Goal: Task Accomplishment & Management: Use online tool/utility

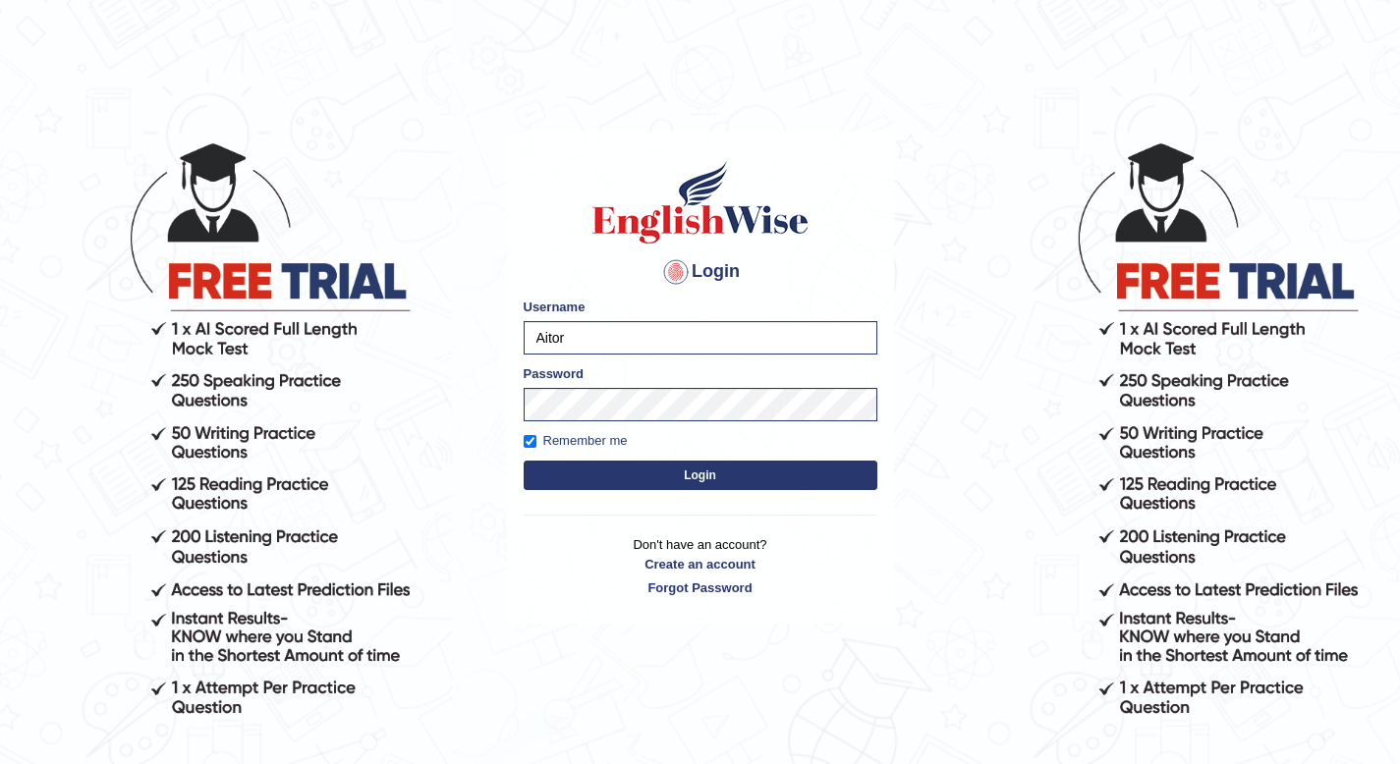
click at [612, 478] on button "Login" at bounding box center [700, 475] width 354 height 29
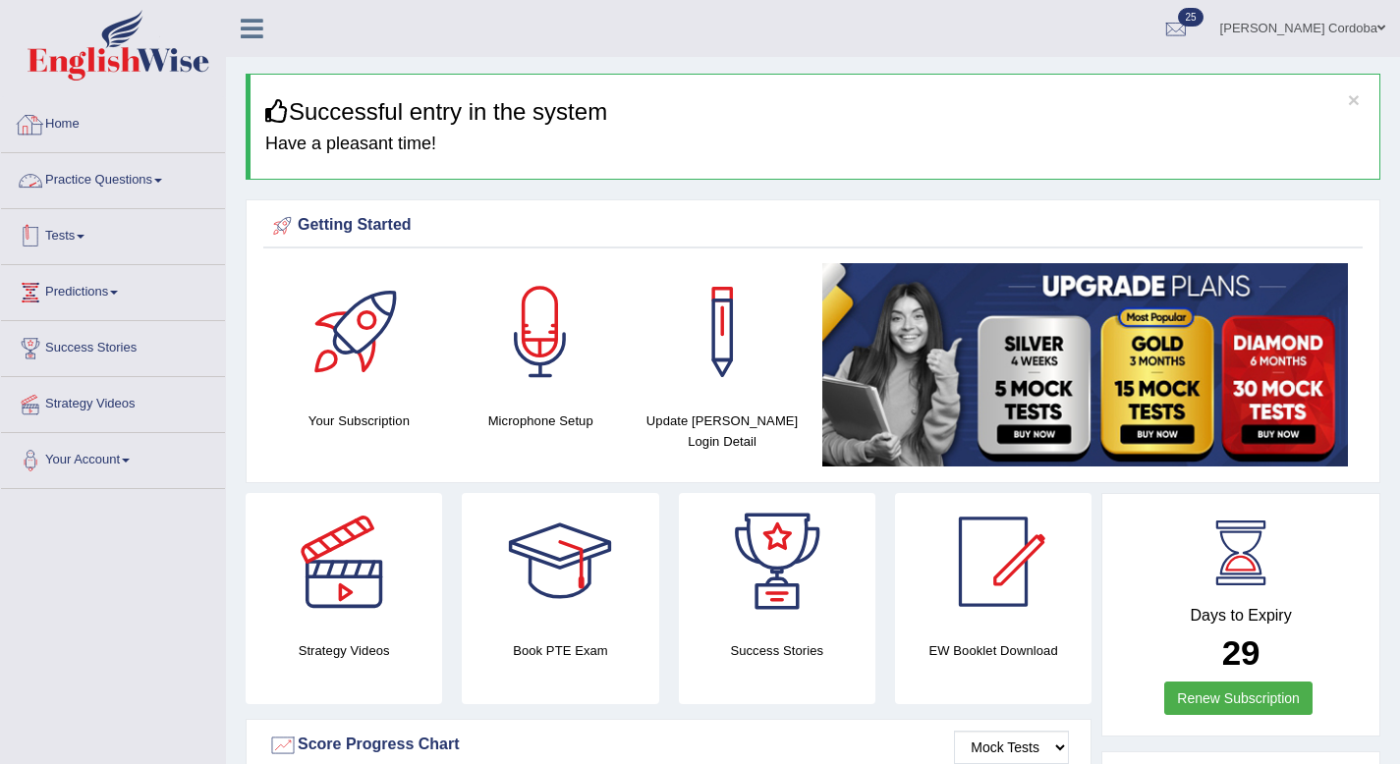
click at [64, 228] on link "Tests" at bounding box center [113, 233] width 224 height 49
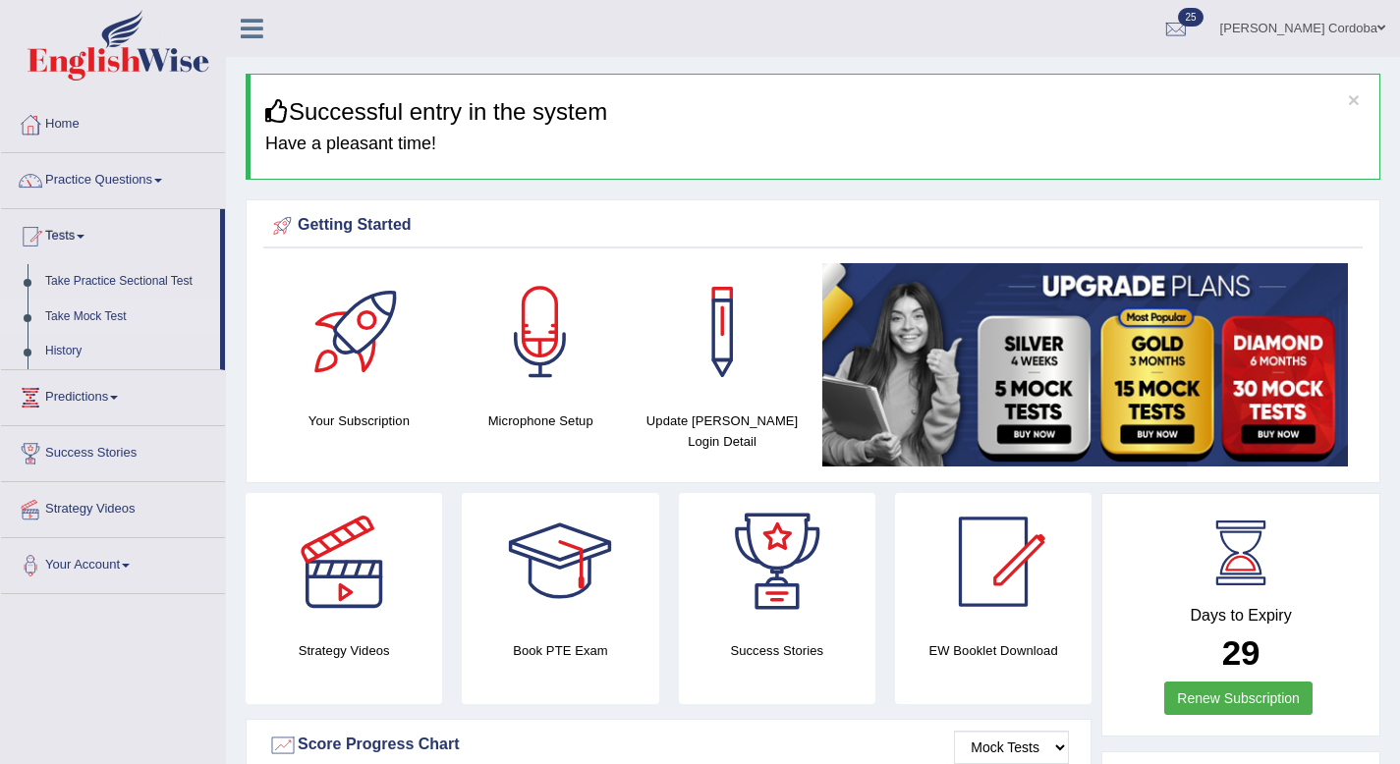
click at [99, 313] on link "Take Mock Test" at bounding box center [128, 317] width 184 height 35
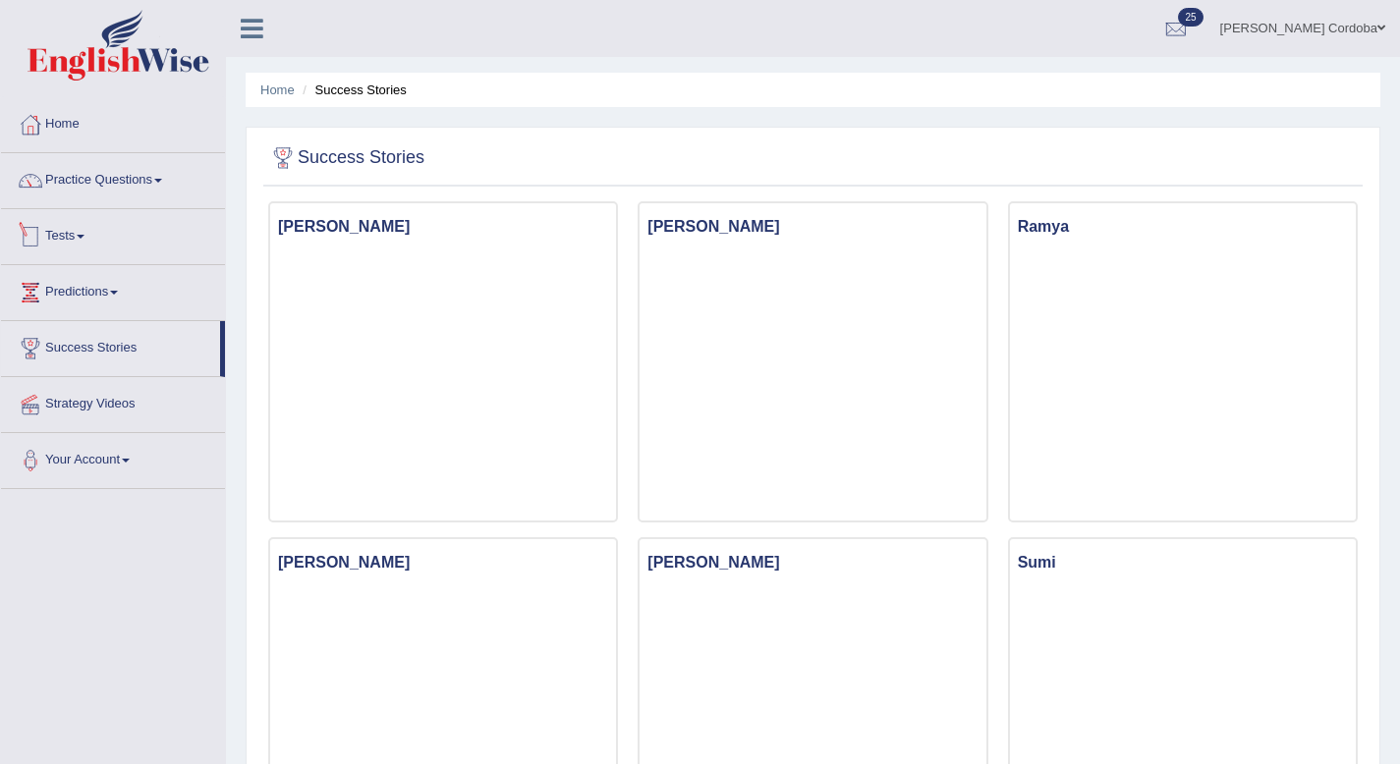
click at [78, 235] on link "Tests" at bounding box center [113, 233] width 224 height 49
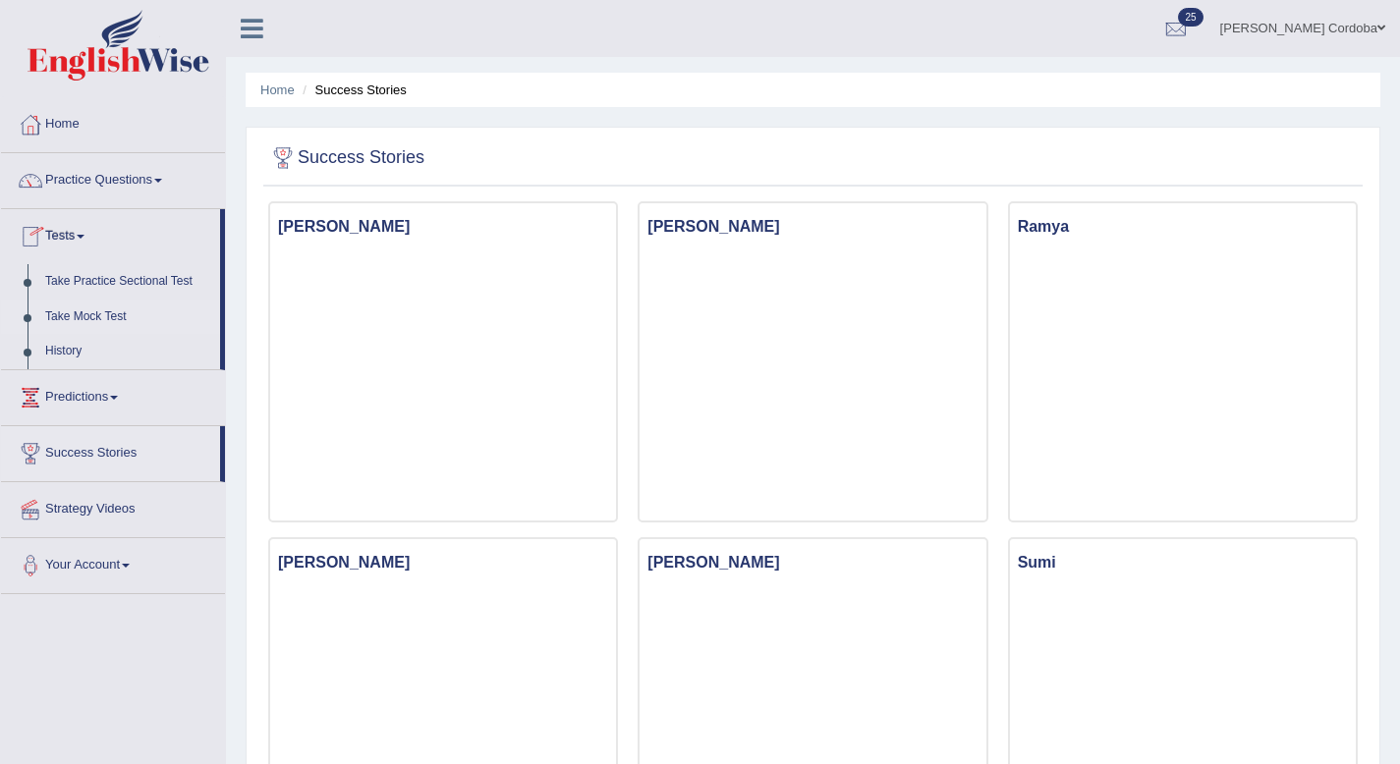
click at [104, 308] on link "Take Mock Test" at bounding box center [128, 317] width 184 height 35
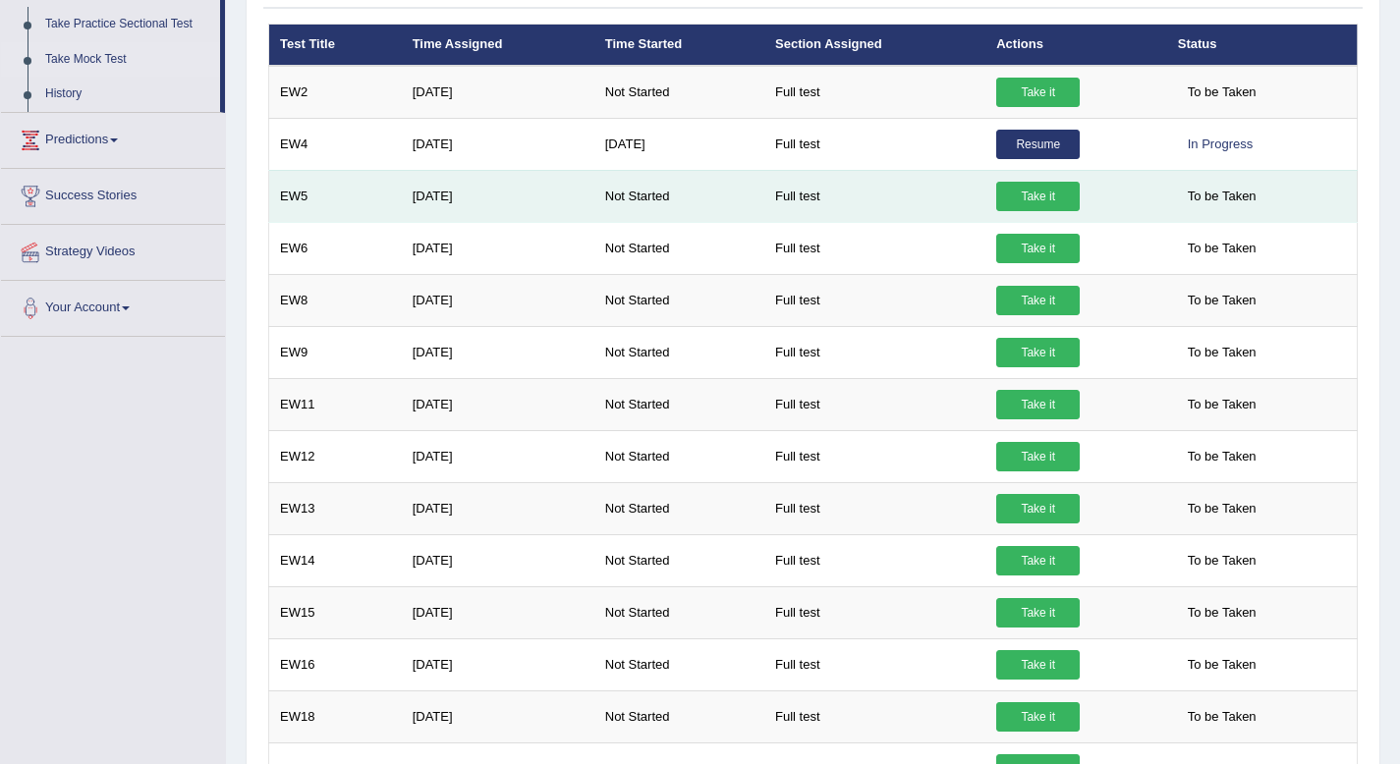
click at [1052, 208] on link "Take it" at bounding box center [1037, 196] width 83 height 29
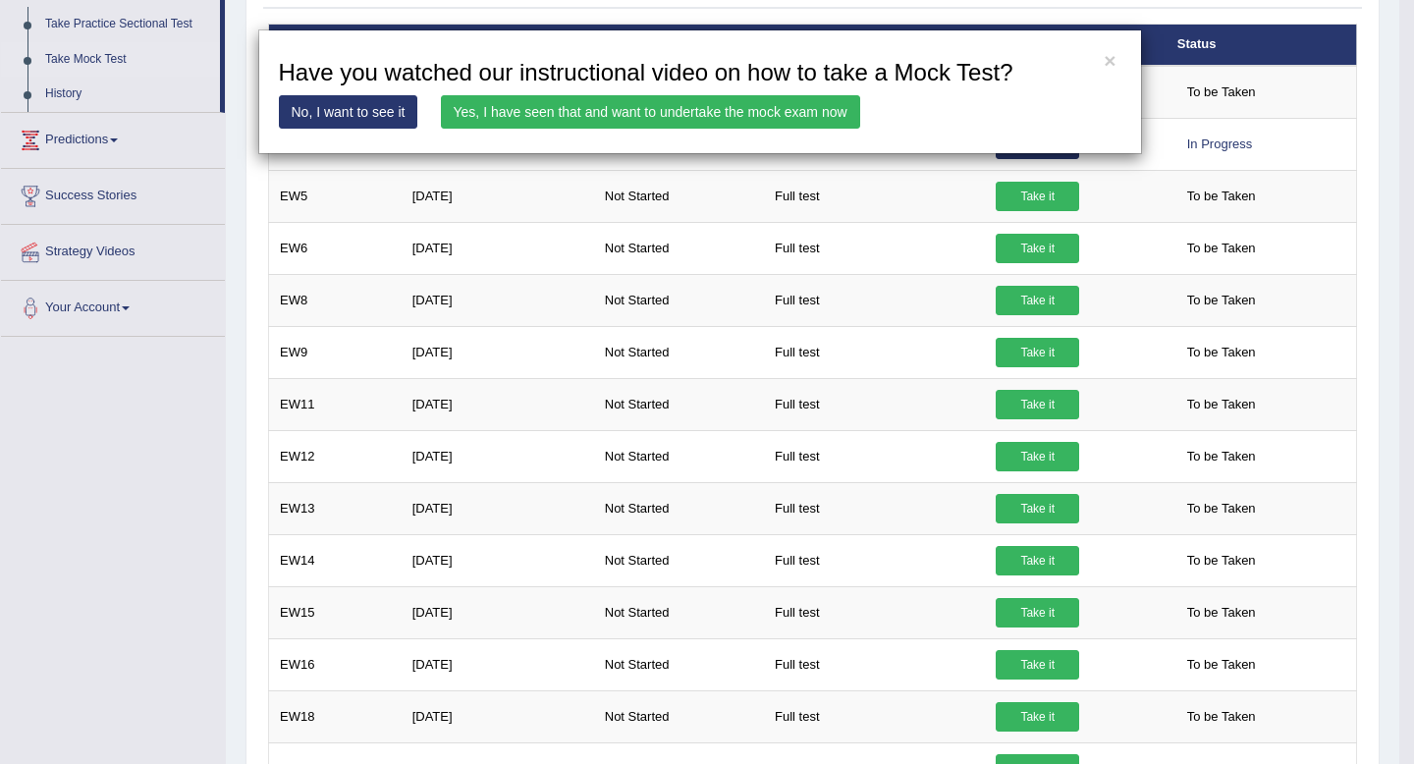
click at [735, 116] on link "Yes, I have seen that and want to undertake the mock exam now" at bounding box center [650, 111] width 419 height 33
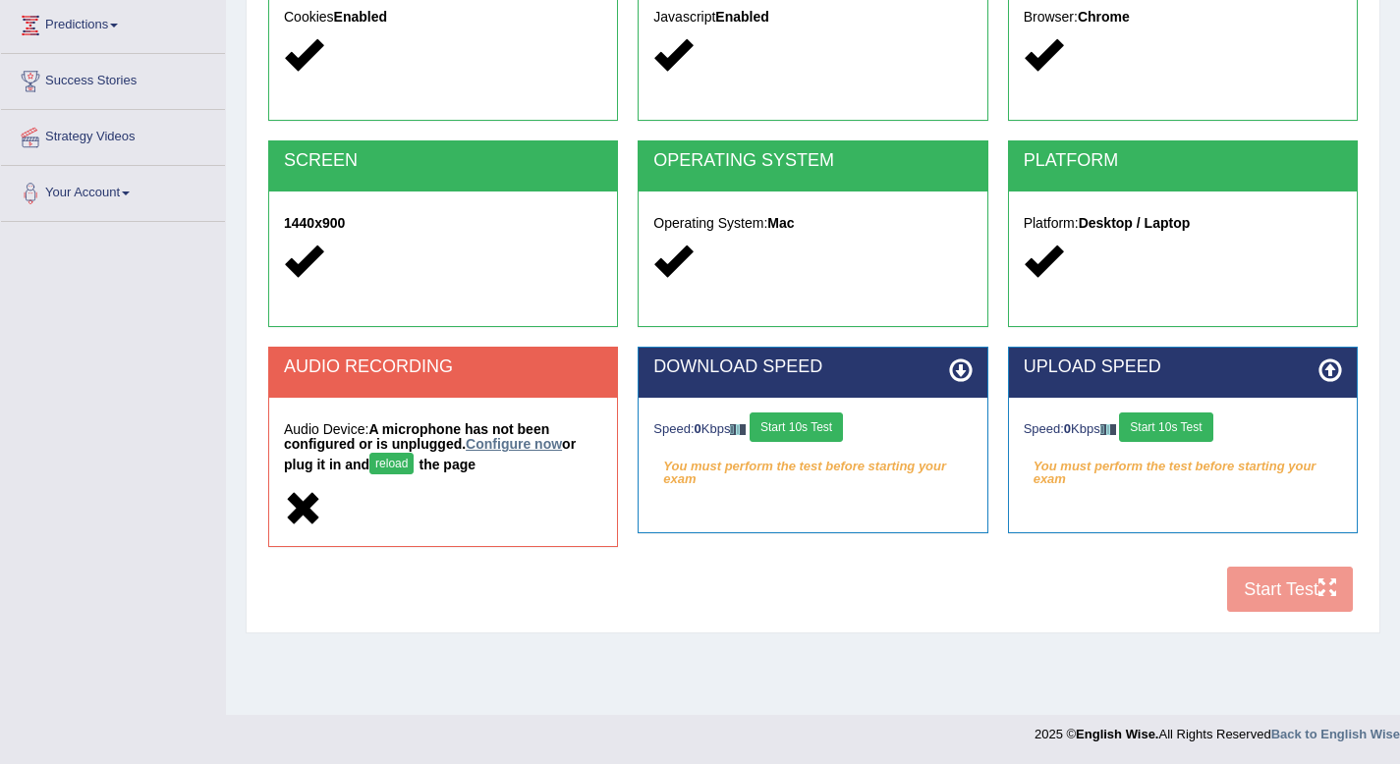
click at [498, 441] on link "Configure now" at bounding box center [514, 444] width 96 height 16
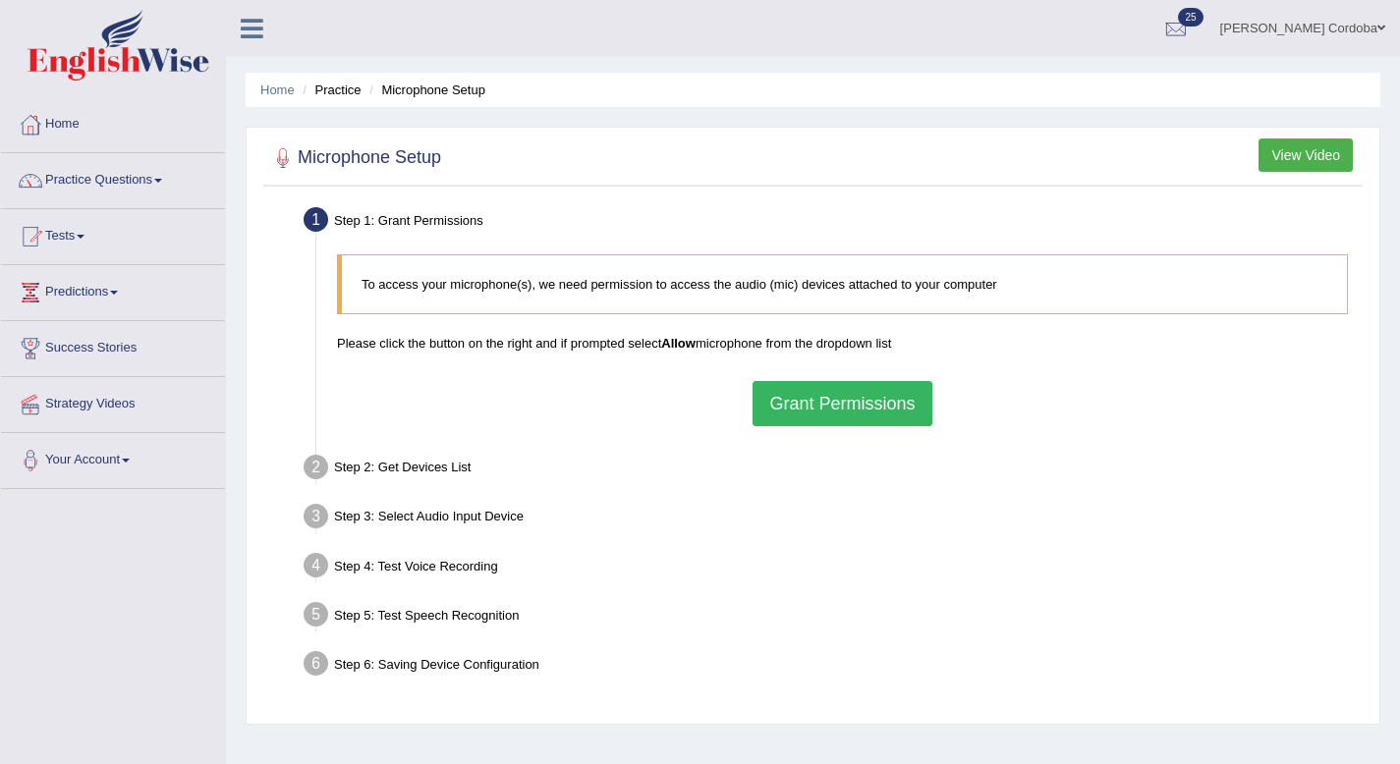
click at [775, 390] on button "Grant Permissions" at bounding box center [841, 403] width 179 height 45
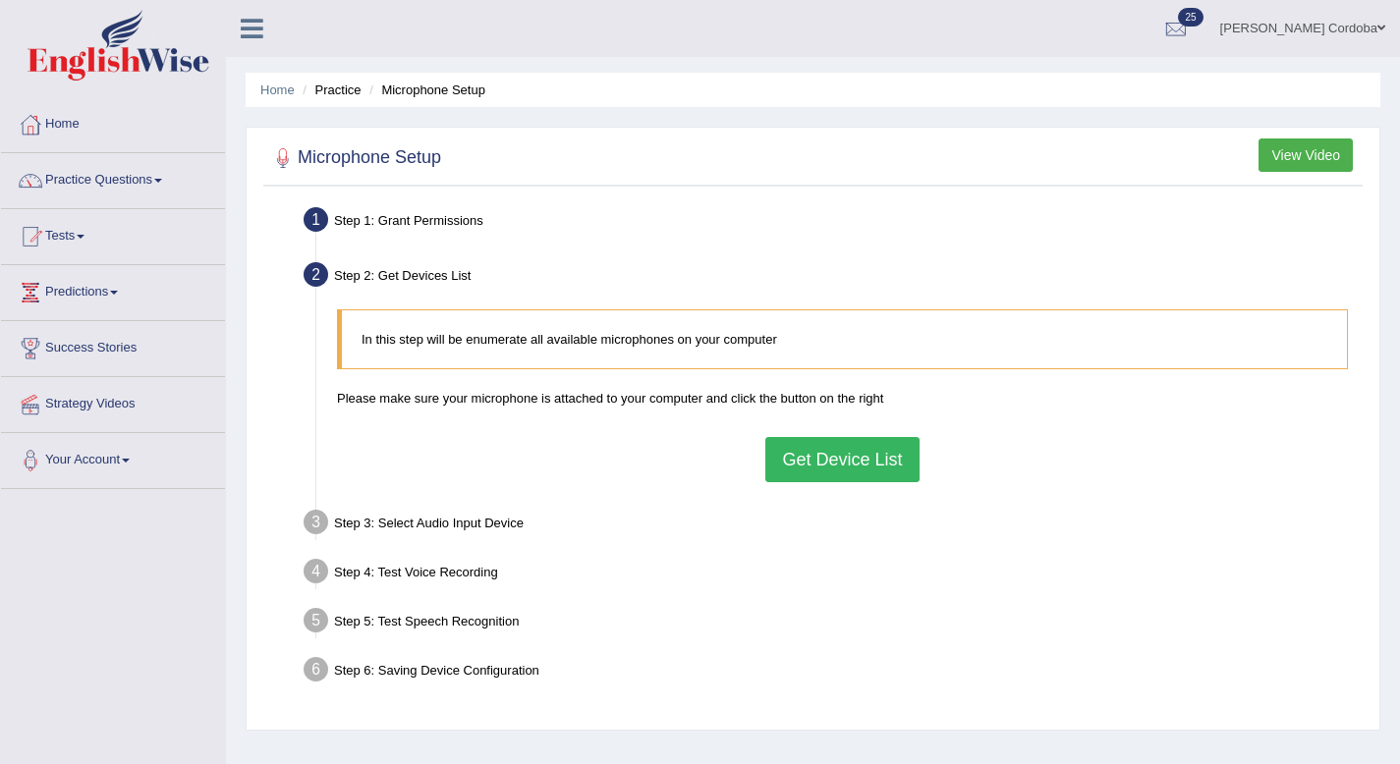
click at [807, 465] on button "Get Device List" at bounding box center [841, 459] width 153 height 45
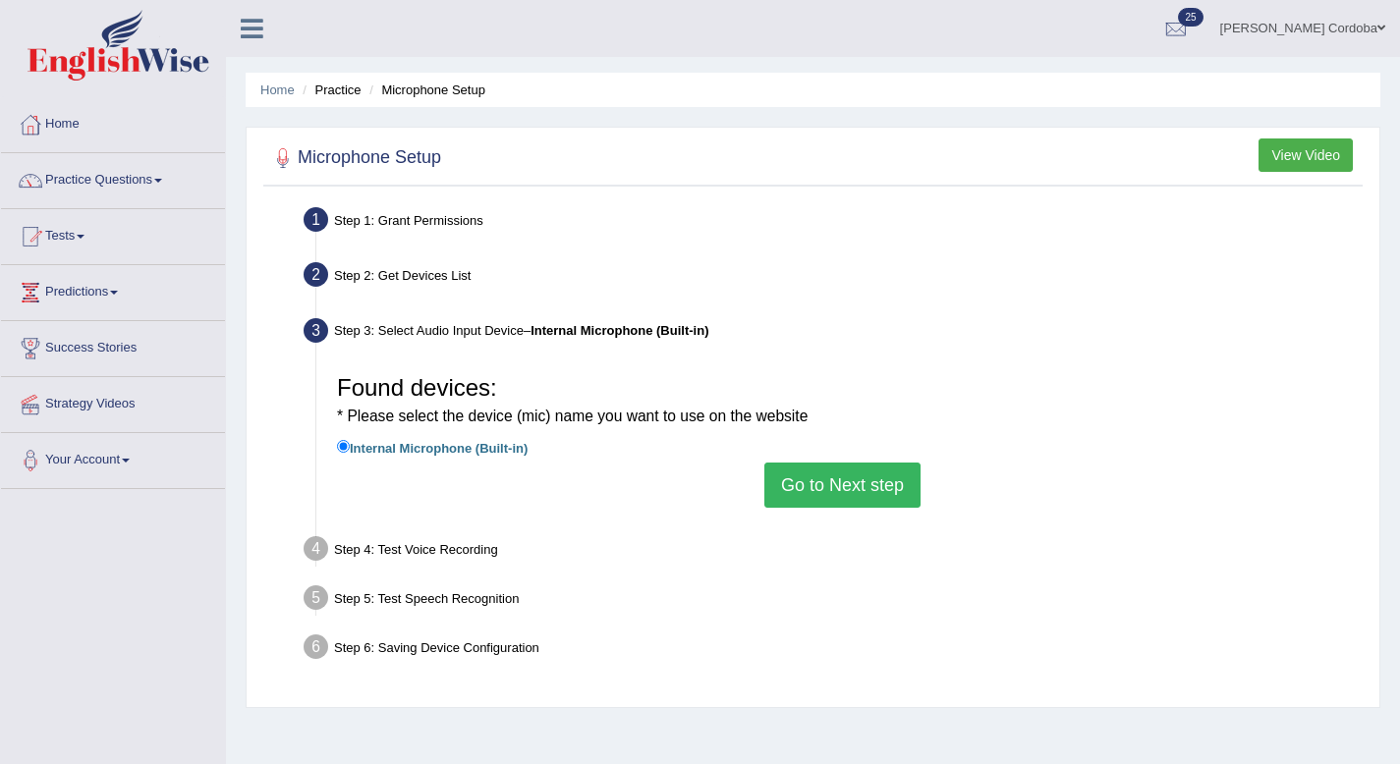
click at [807, 483] on button "Go to Next step" at bounding box center [842, 485] width 156 height 45
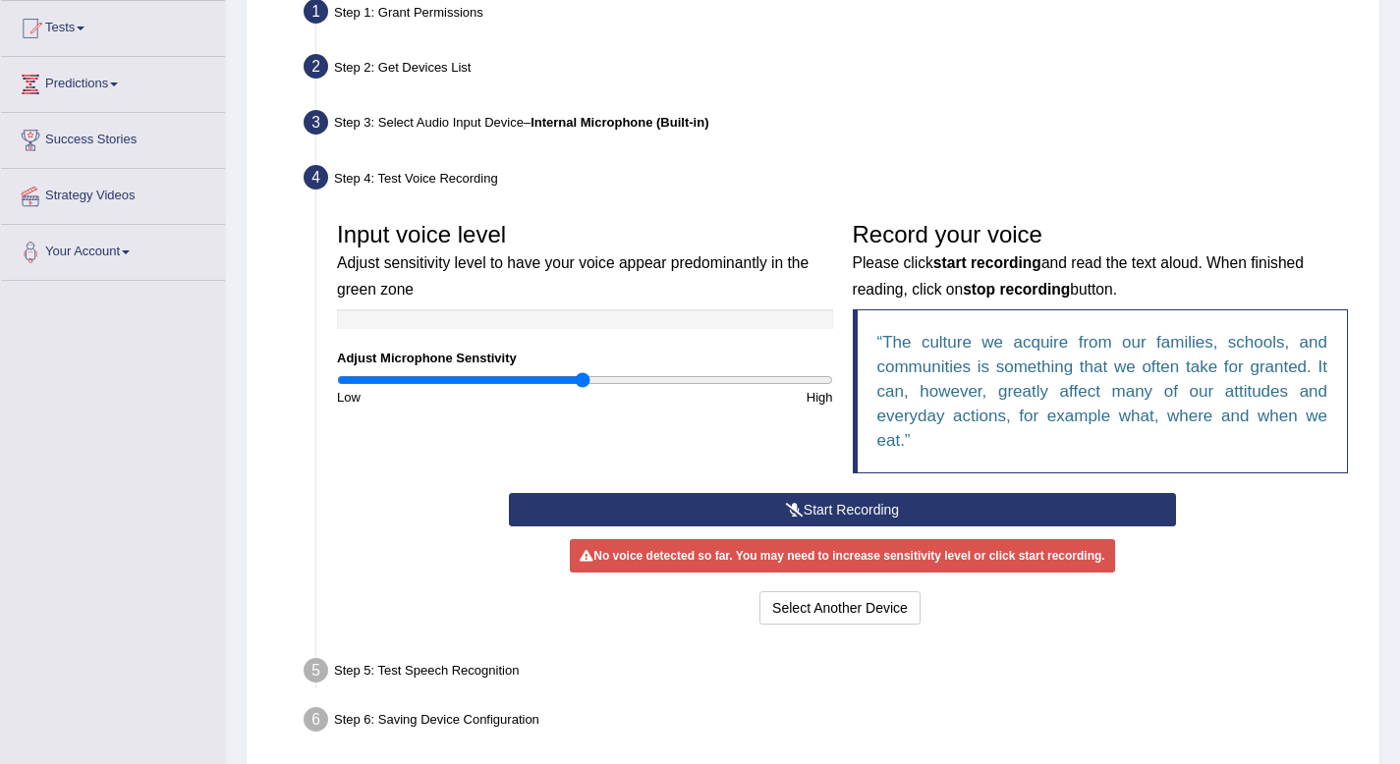
scroll to position [231, 0]
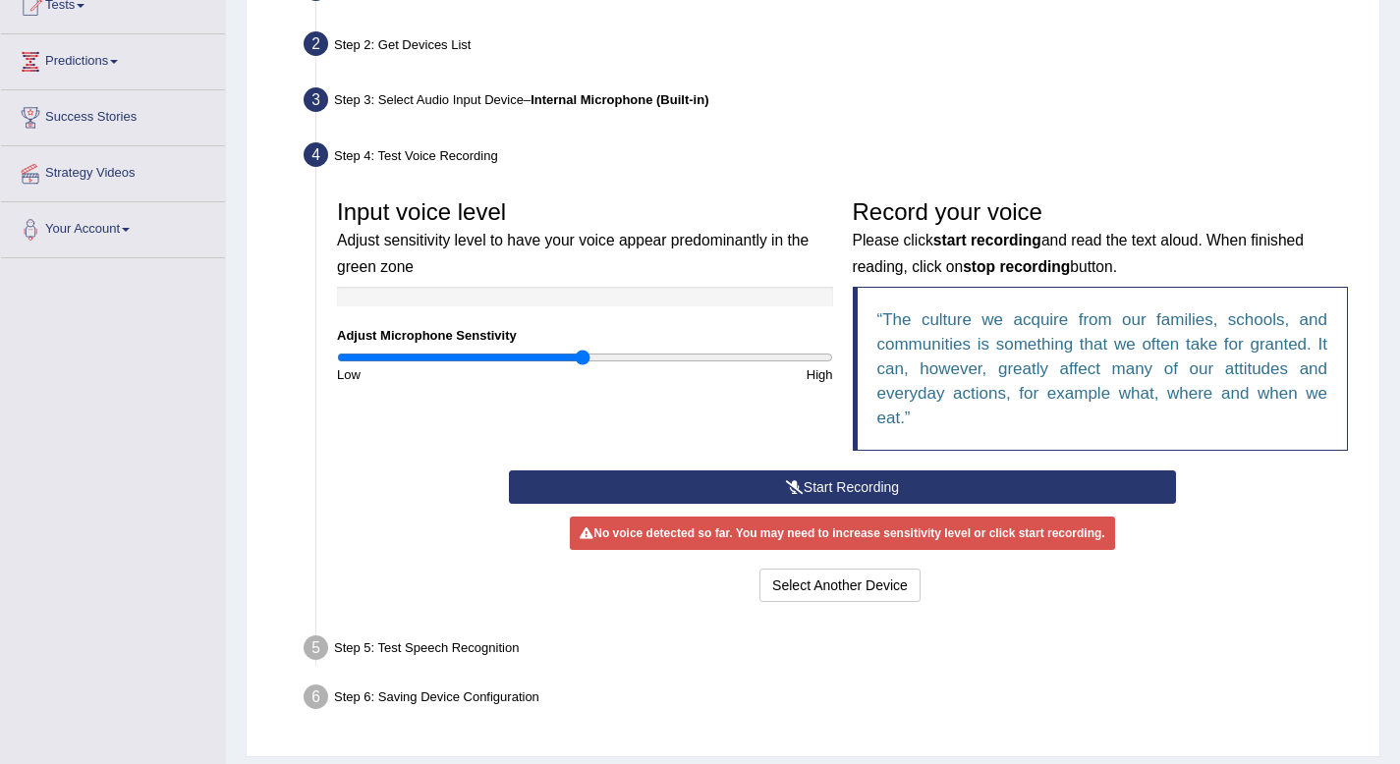
click at [832, 490] on button "Start Recording" at bounding box center [842, 486] width 667 height 33
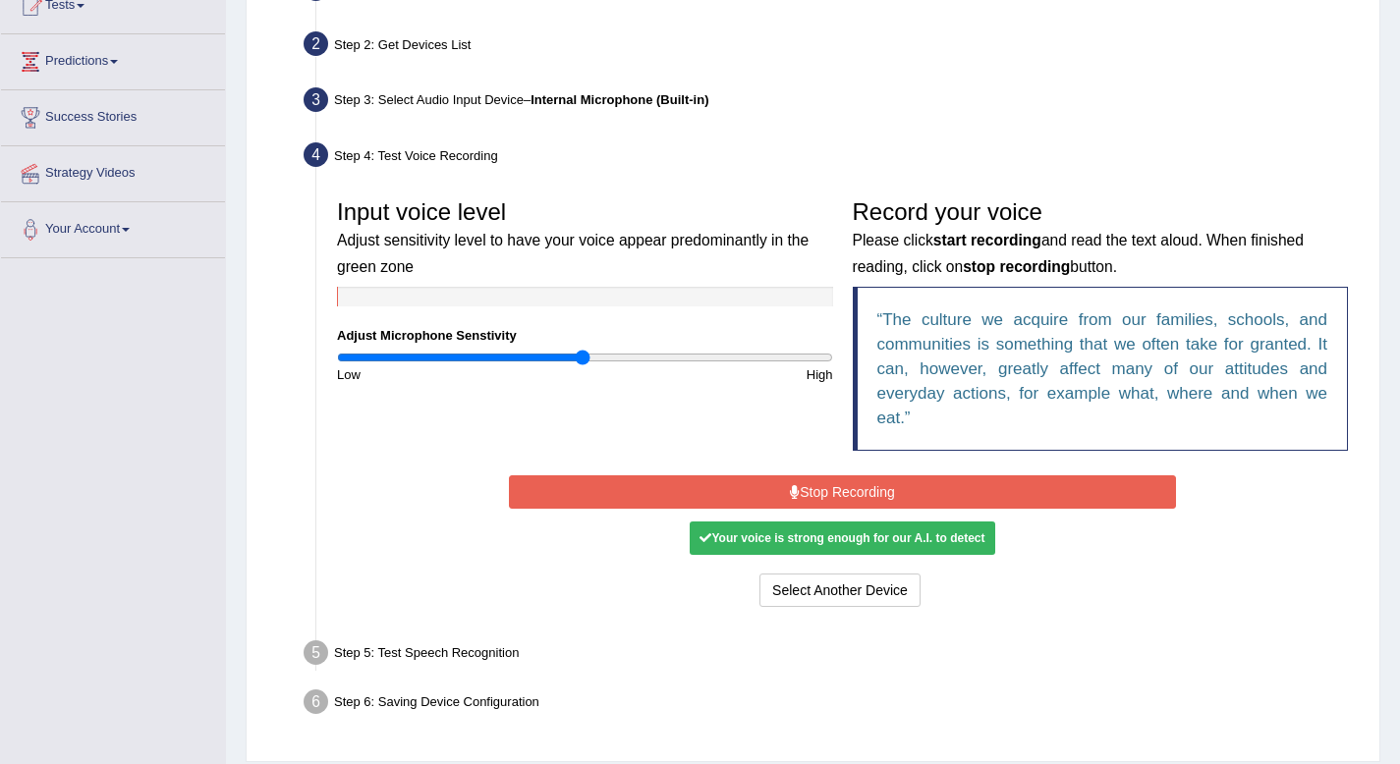
click at [832, 490] on button "Stop Recording" at bounding box center [842, 491] width 667 height 33
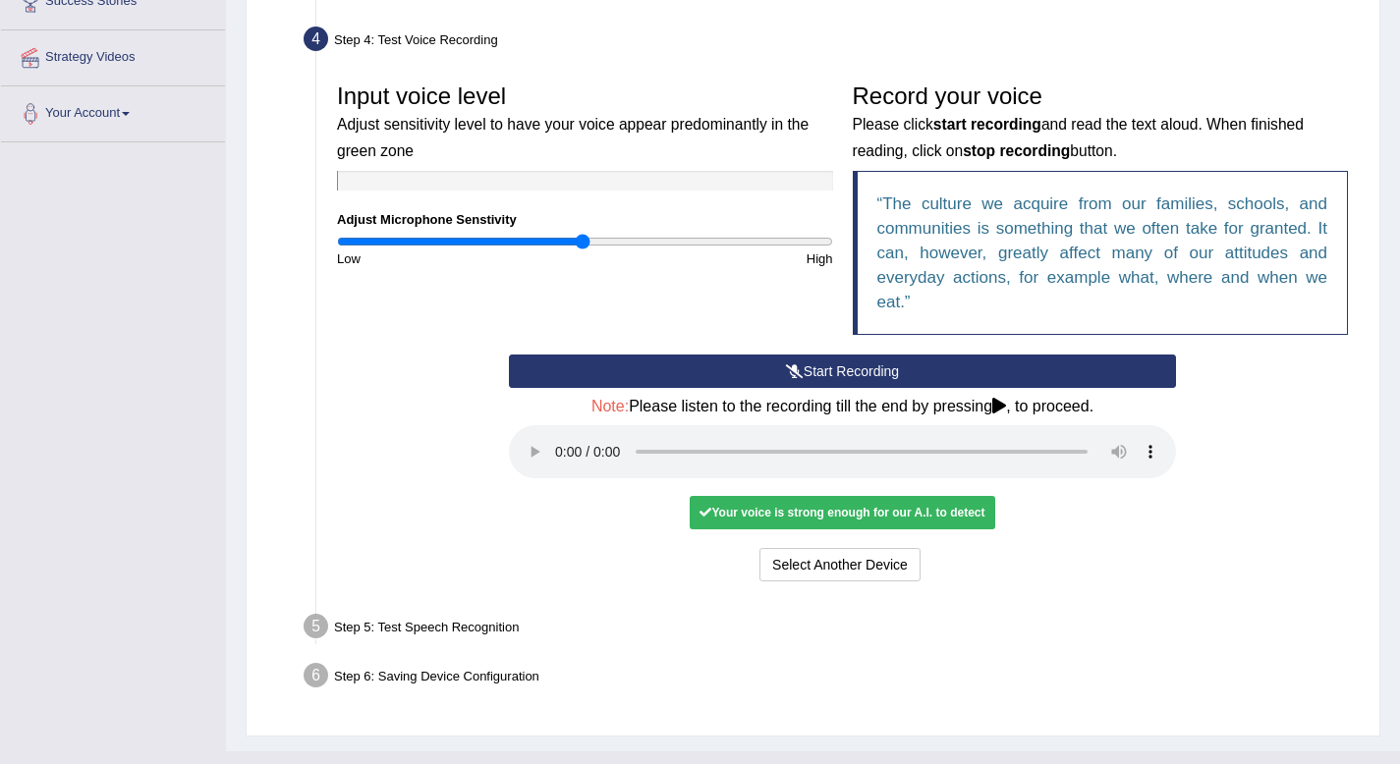
scroll to position [383, 0]
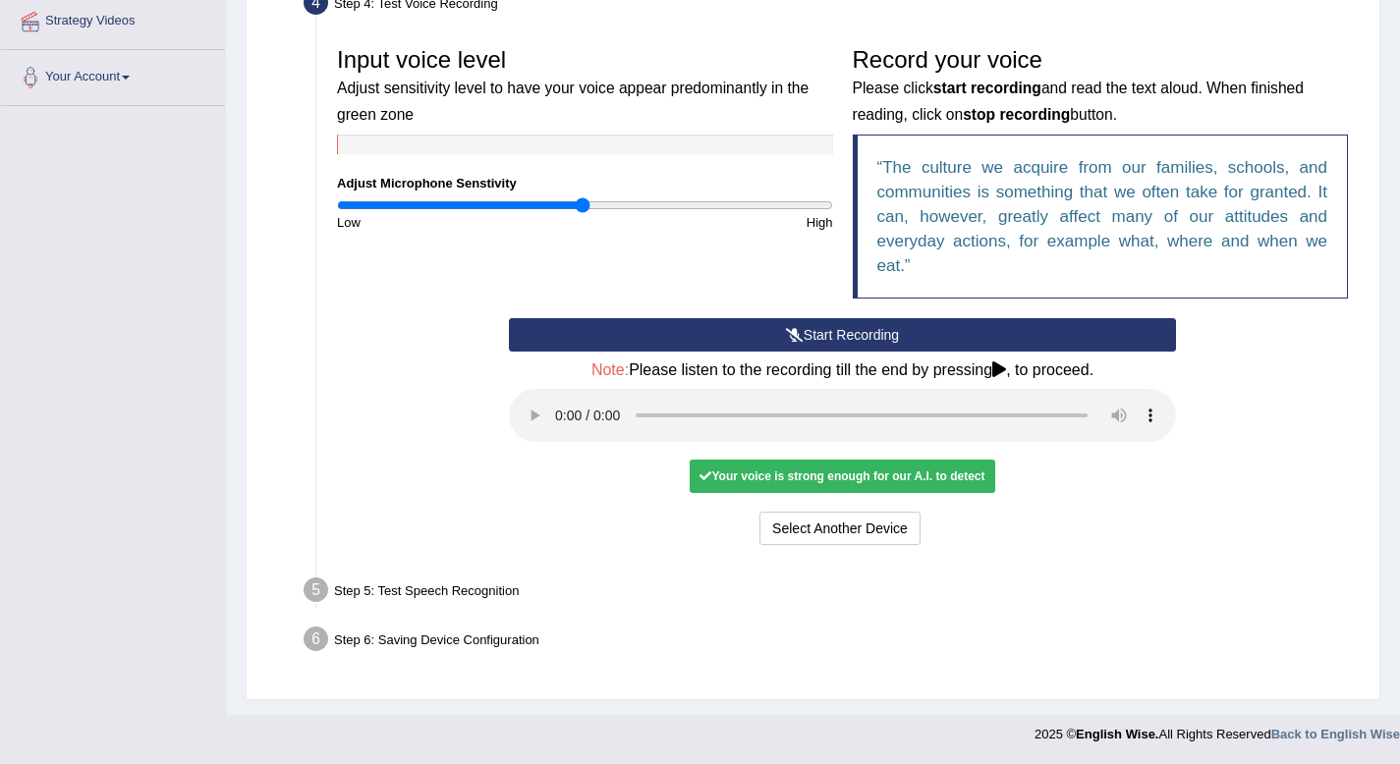
click at [850, 487] on div "Your voice is strong enough for our A.I. to detect" at bounding box center [841, 476] width 304 height 33
click at [817, 476] on div "Your voice is strong enough for our A.I. to detect" at bounding box center [841, 476] width 304 height 33
click at [819, 524] on button "Select Another Device" at bounding box center [839, 528] width 161 height 33
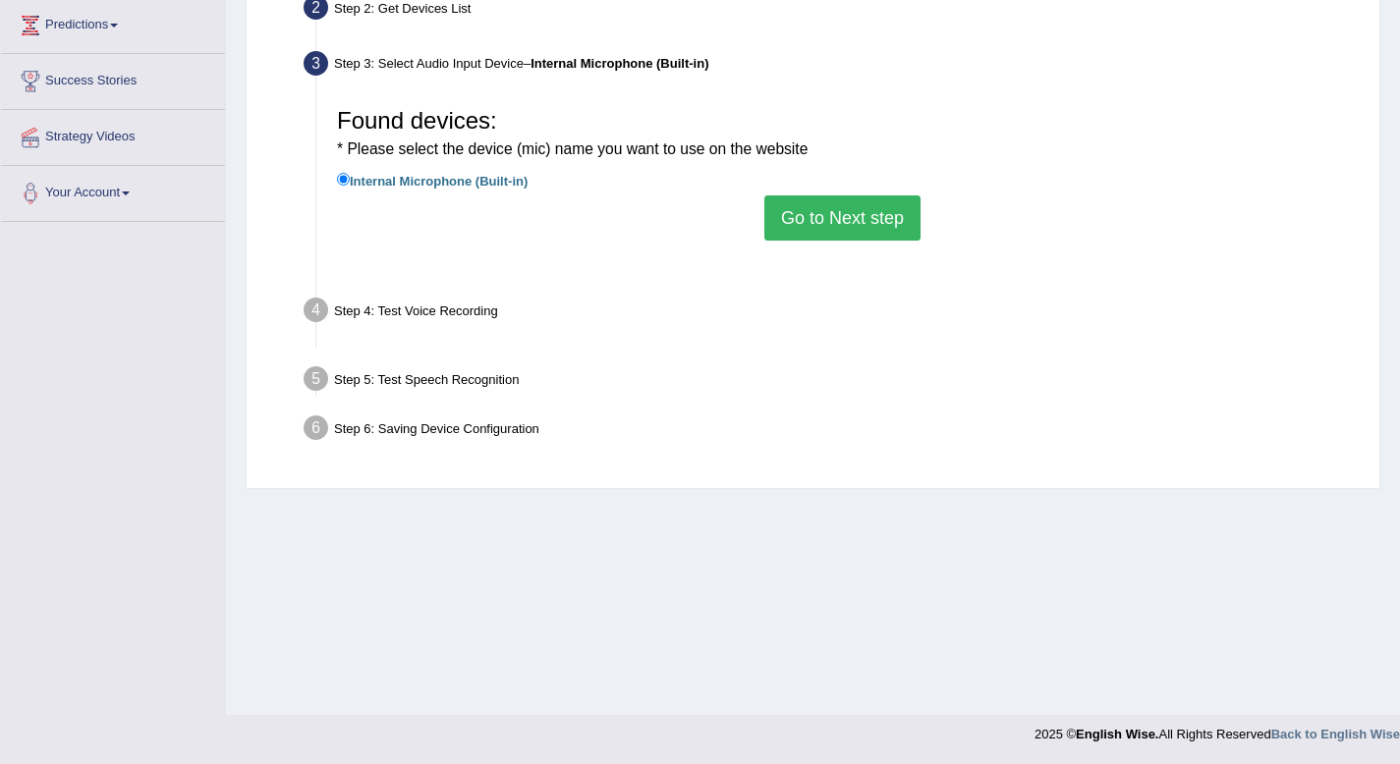
scroll to position [267, 0]
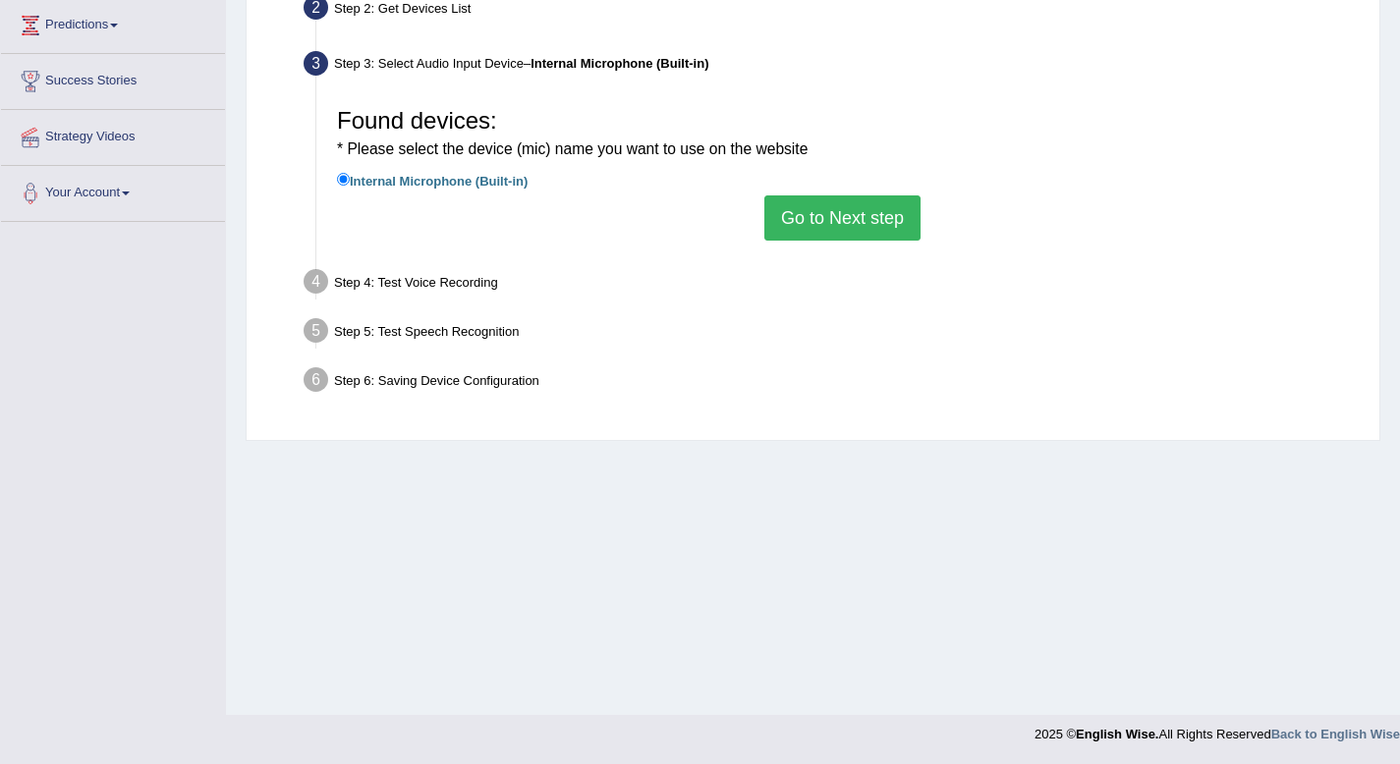
click at [791, 242] on div "Found devices: * Please select the device (mic) name you want to use on the web…" at bounding box center [842, 169] width 1030 height 163
click at [811, 202] on button "Go to Next step" at bounding box center [842, 217] width 156 height 45
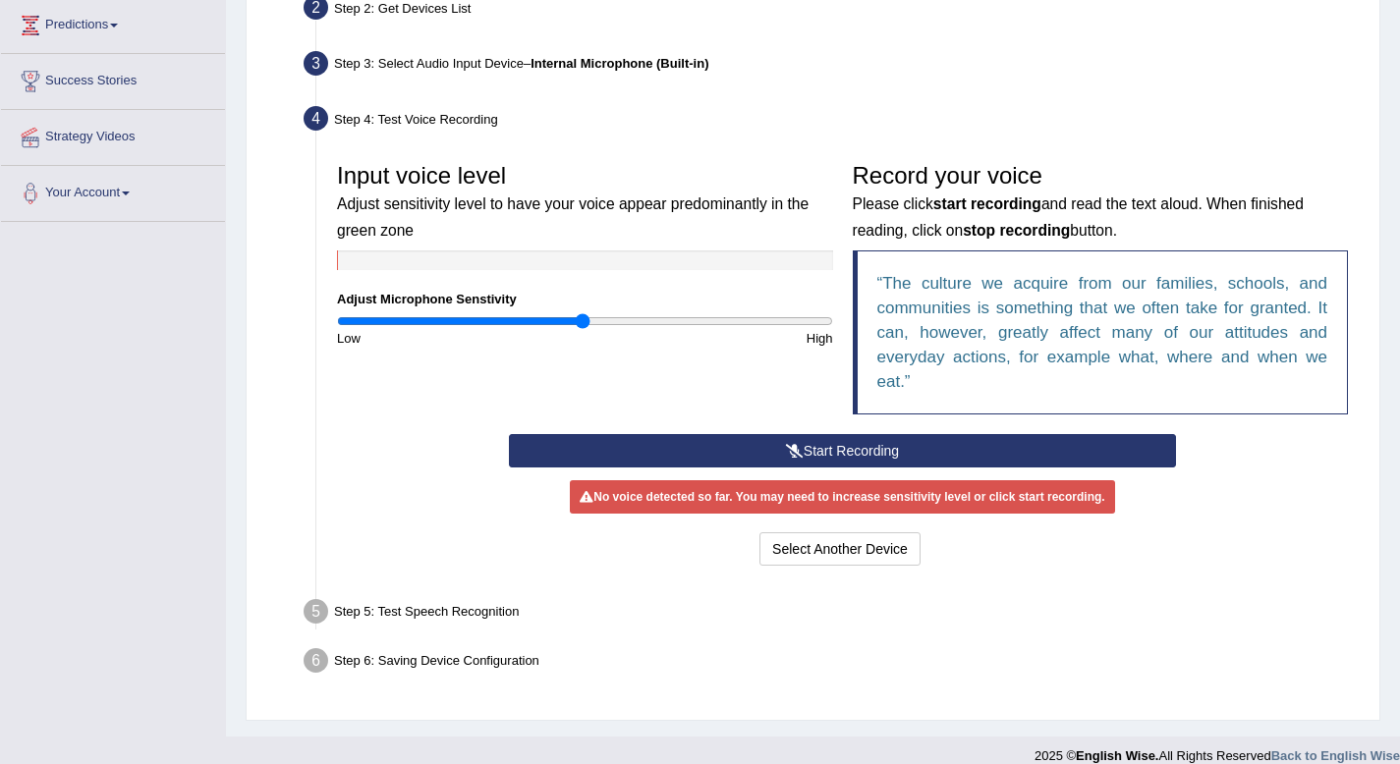
click at [864, 455] on button "Start Recording" at bounding box center [842, 450] width 667 height 33
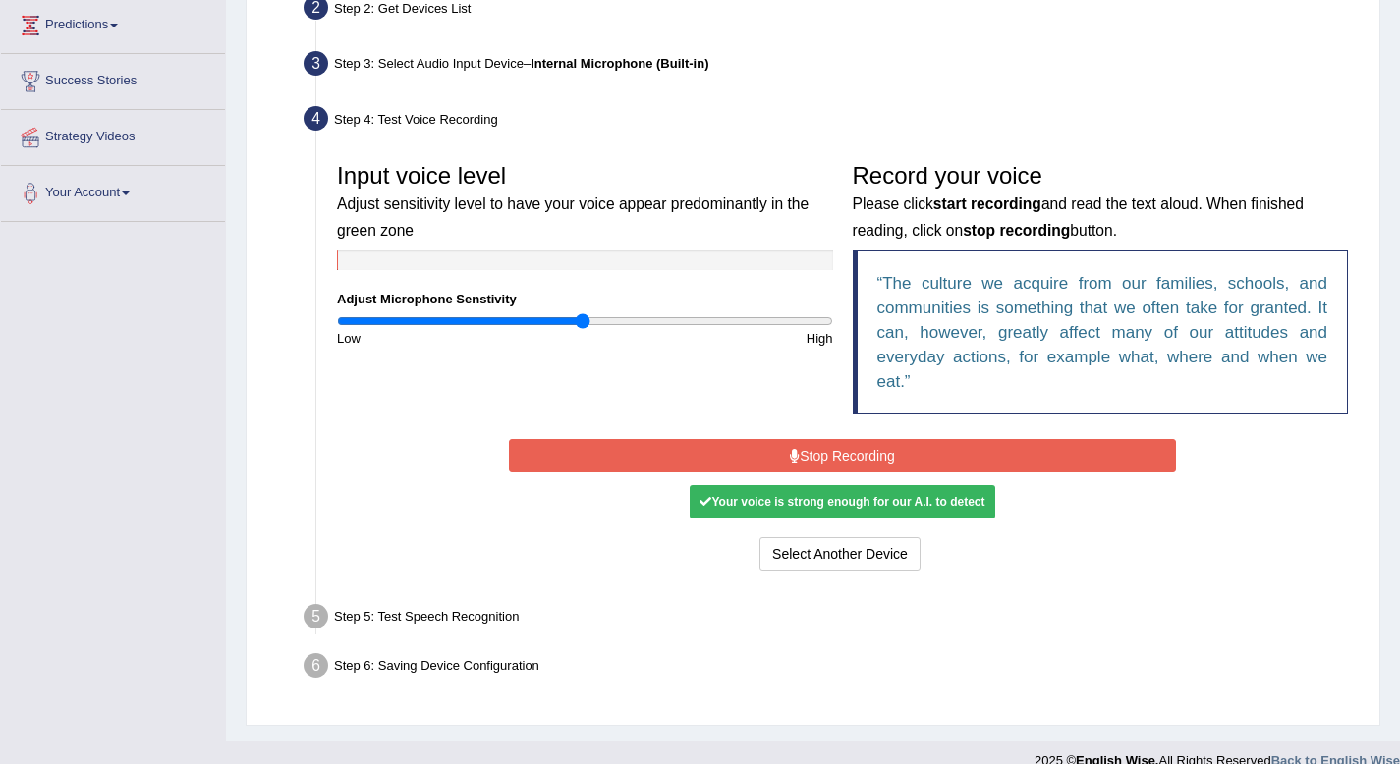
click at [864, 455] on button "Stop Recording" at bounding box center [842, 455] width 667 height 33
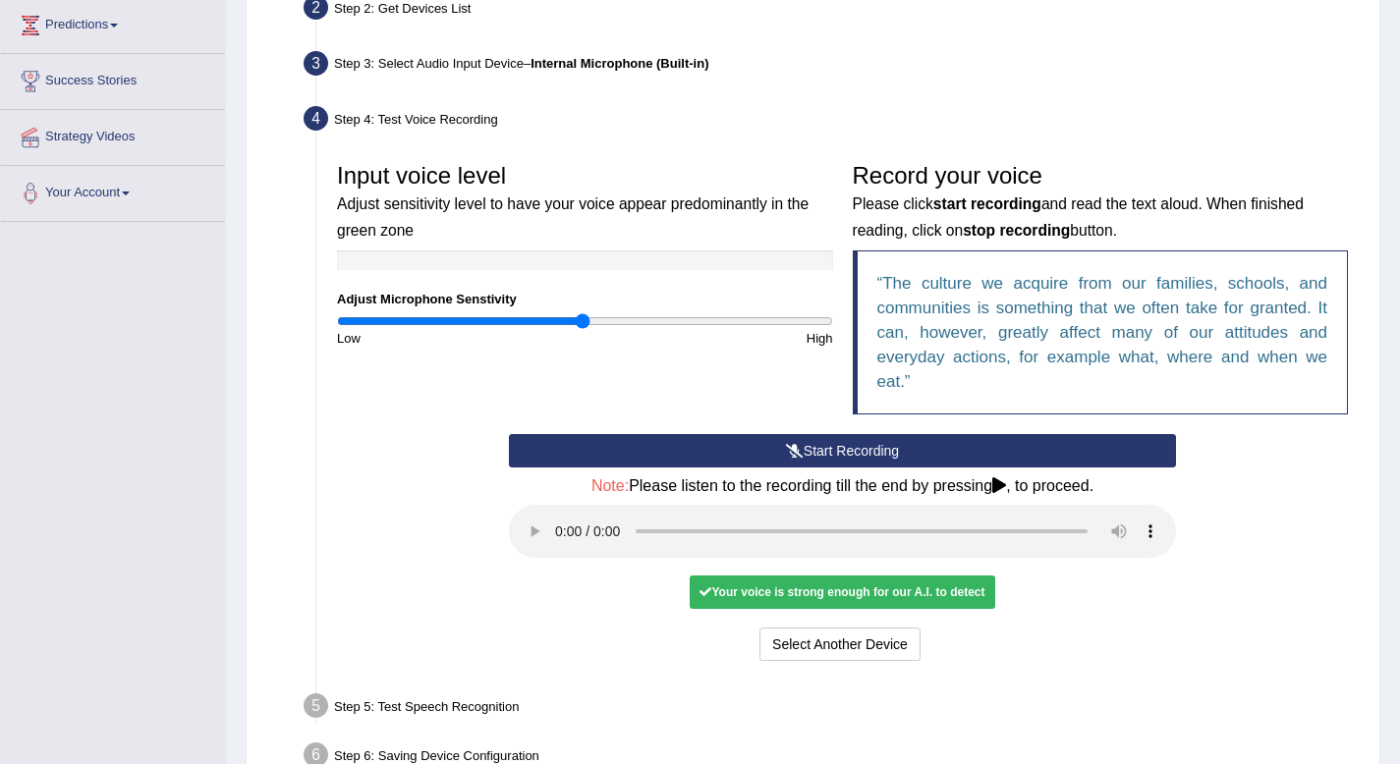
scroll to position [383, 0]
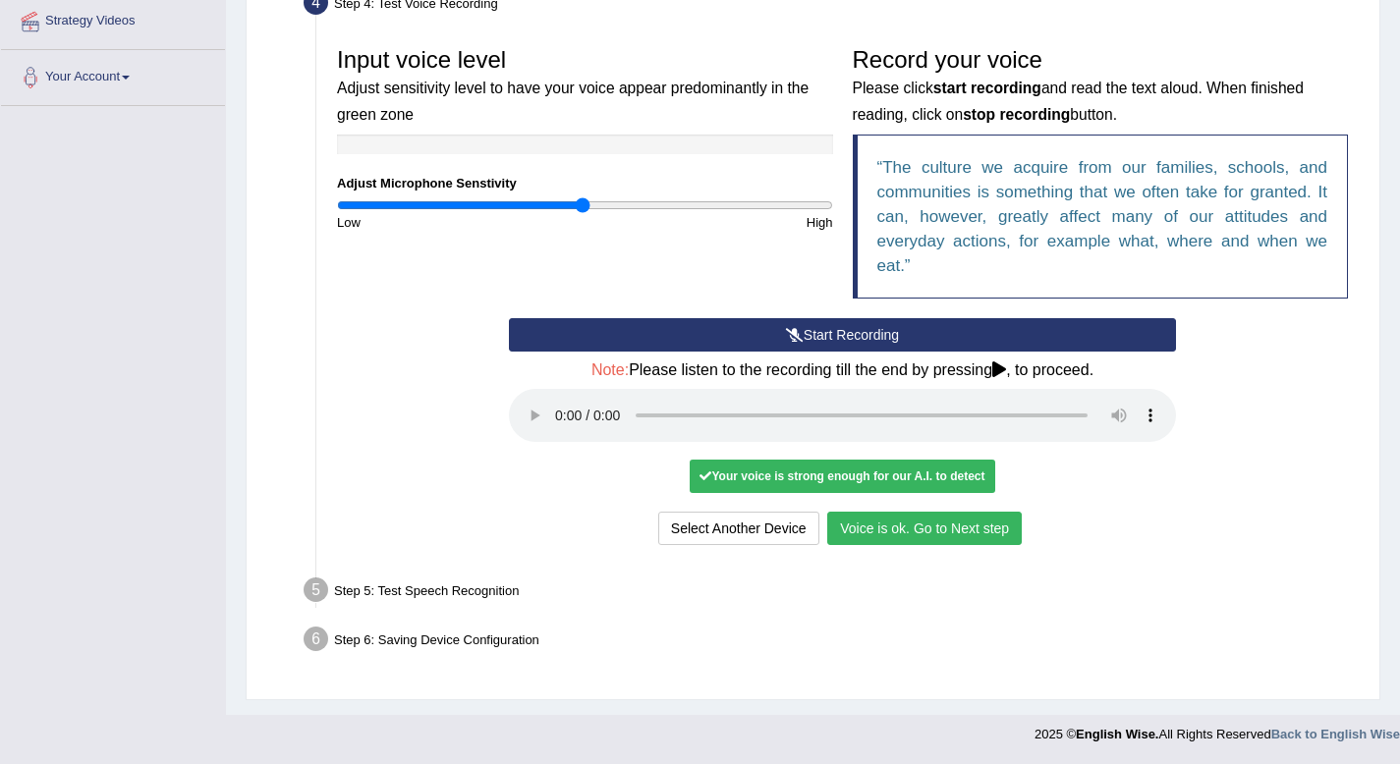
click at [863, 531] on button "Voice is ok. Go to Next step" at bounding box center [924, 528] width 194 height 33
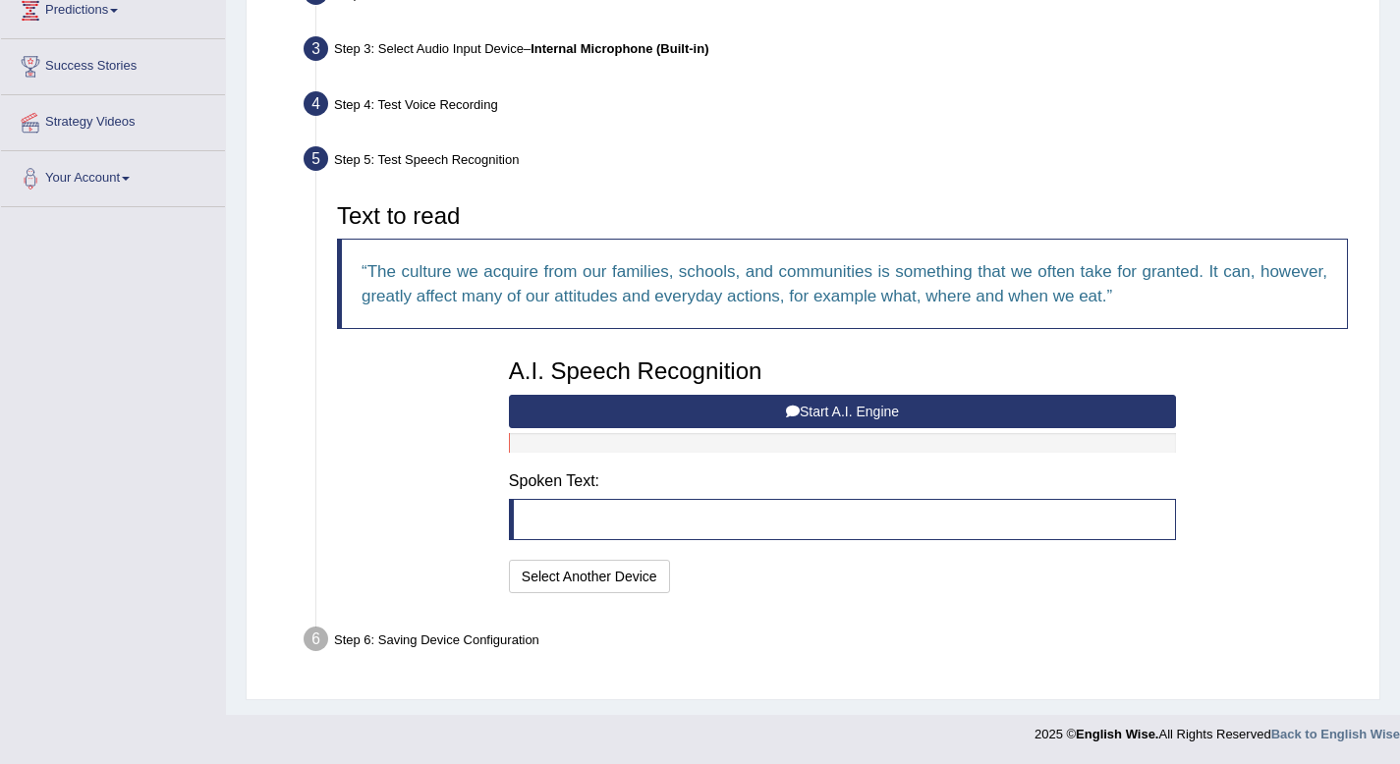
scroll to position [282, 0]
click at [885, 419] on button "Start A.I. Engine" at bounding box center [842, 411] width 667 height 33
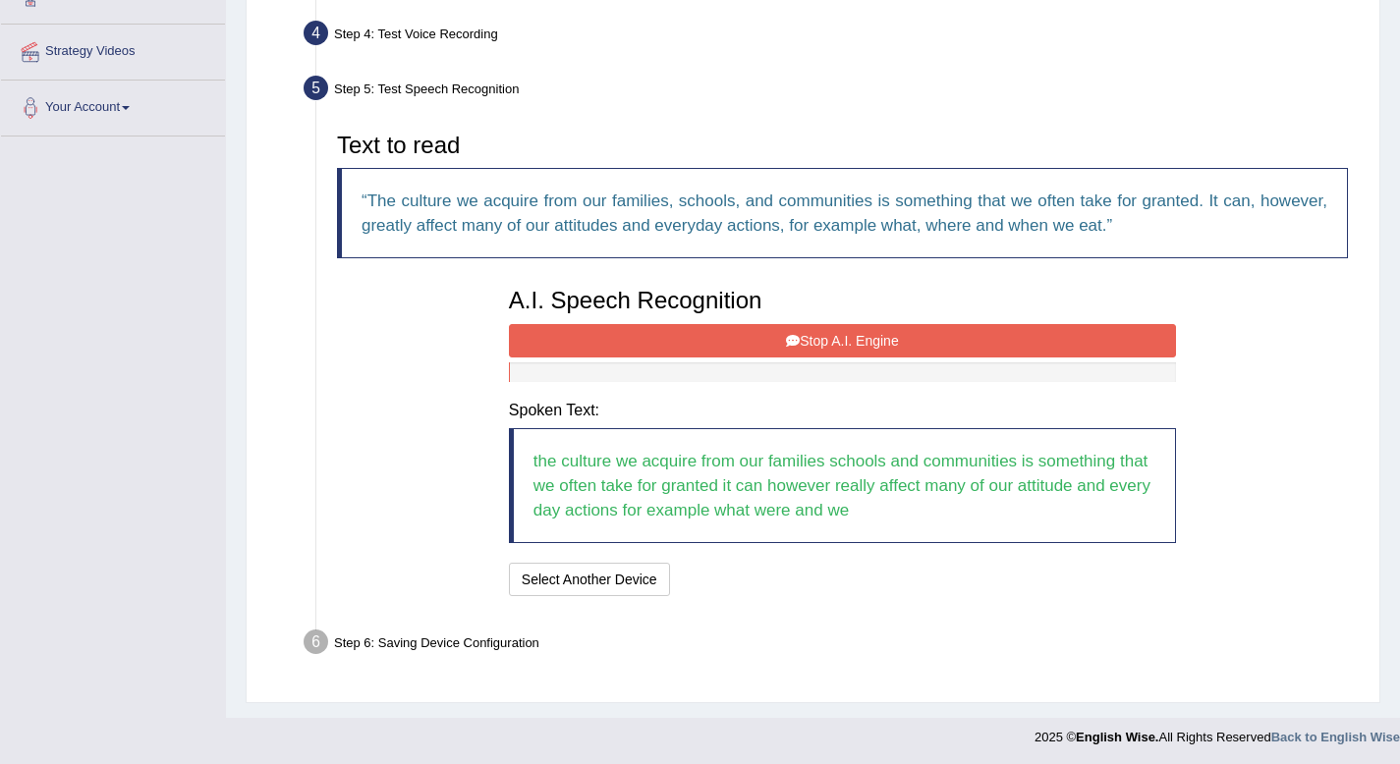
scroll to position [355, 0]
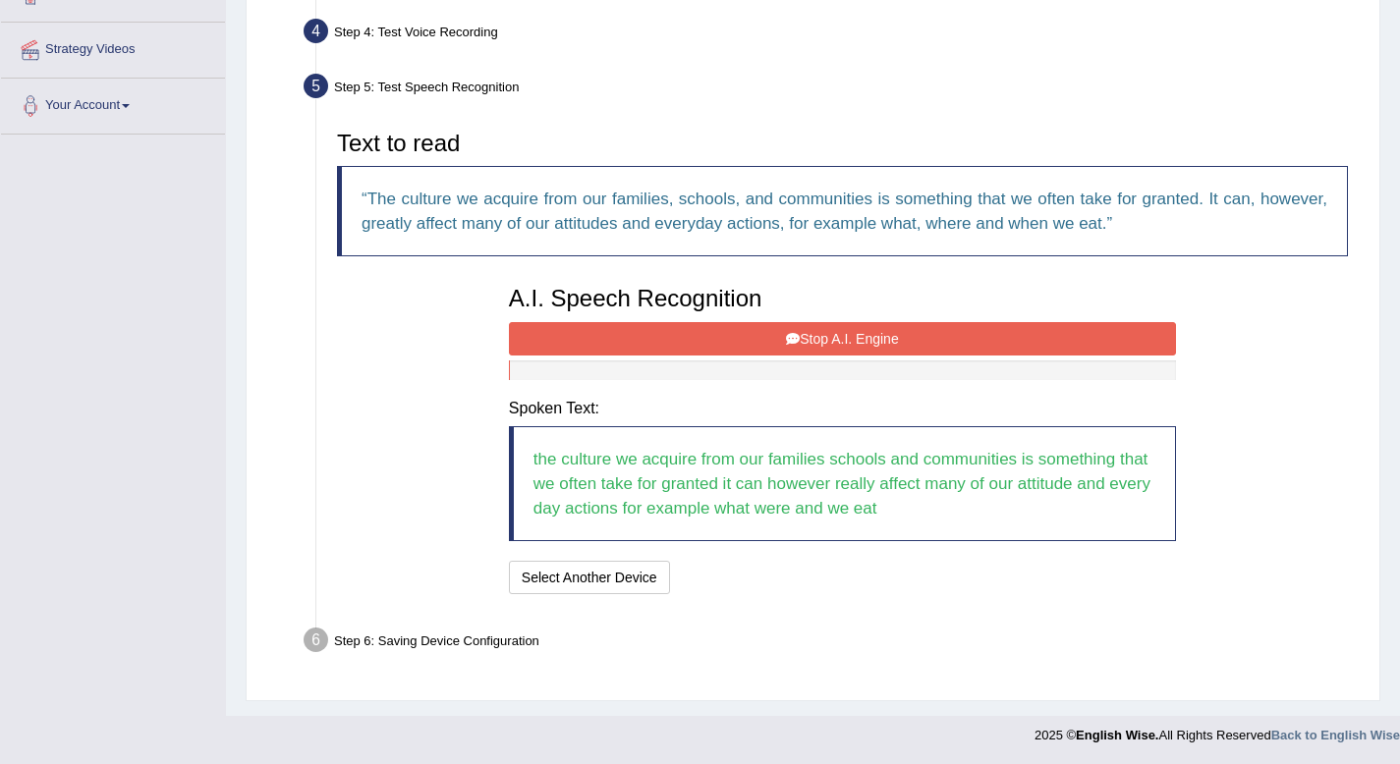
click at [866, 338] on button "Stop A.I. Engine" at bounding box center [842, 338] width 667 height 33
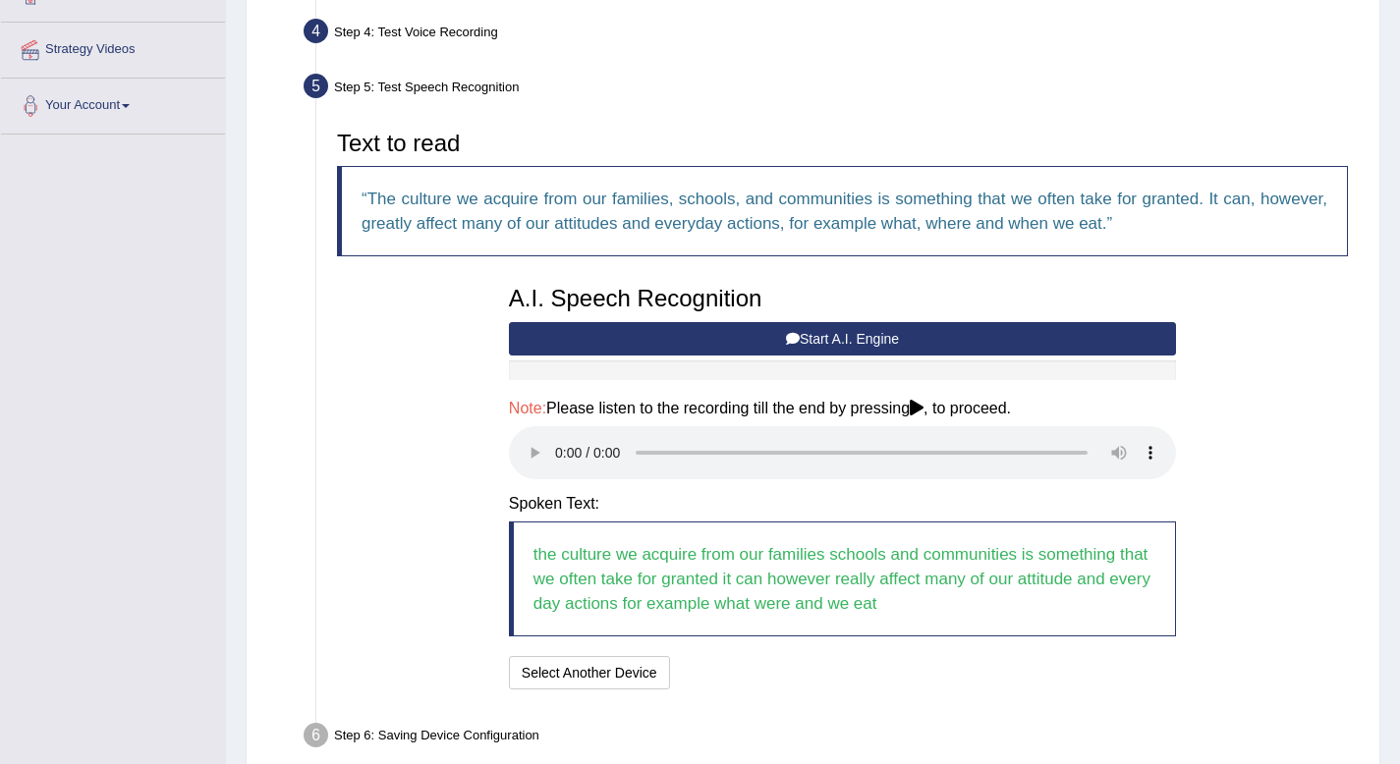
click at [923, 406] on icon at bounding box center [916, 408] width 14 height 16
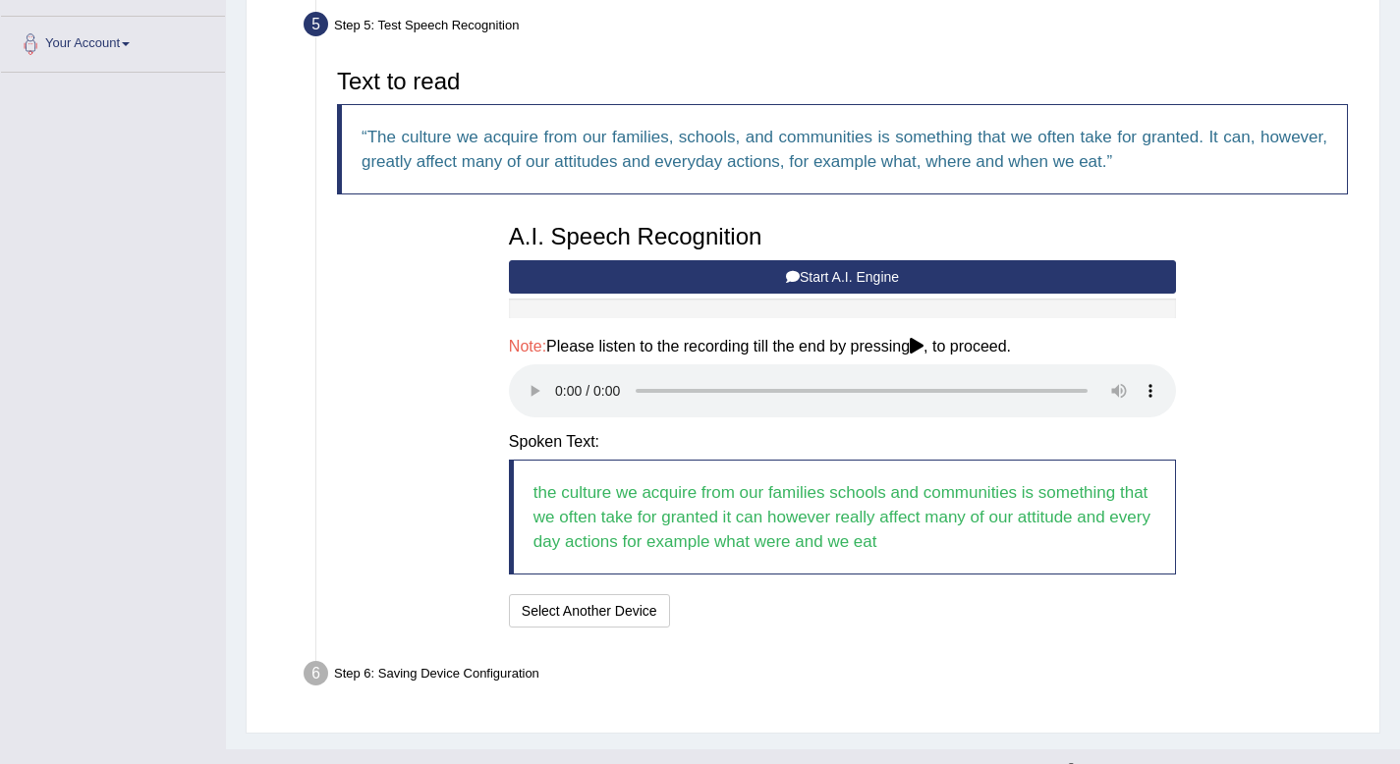
scroll to position [420, 0]
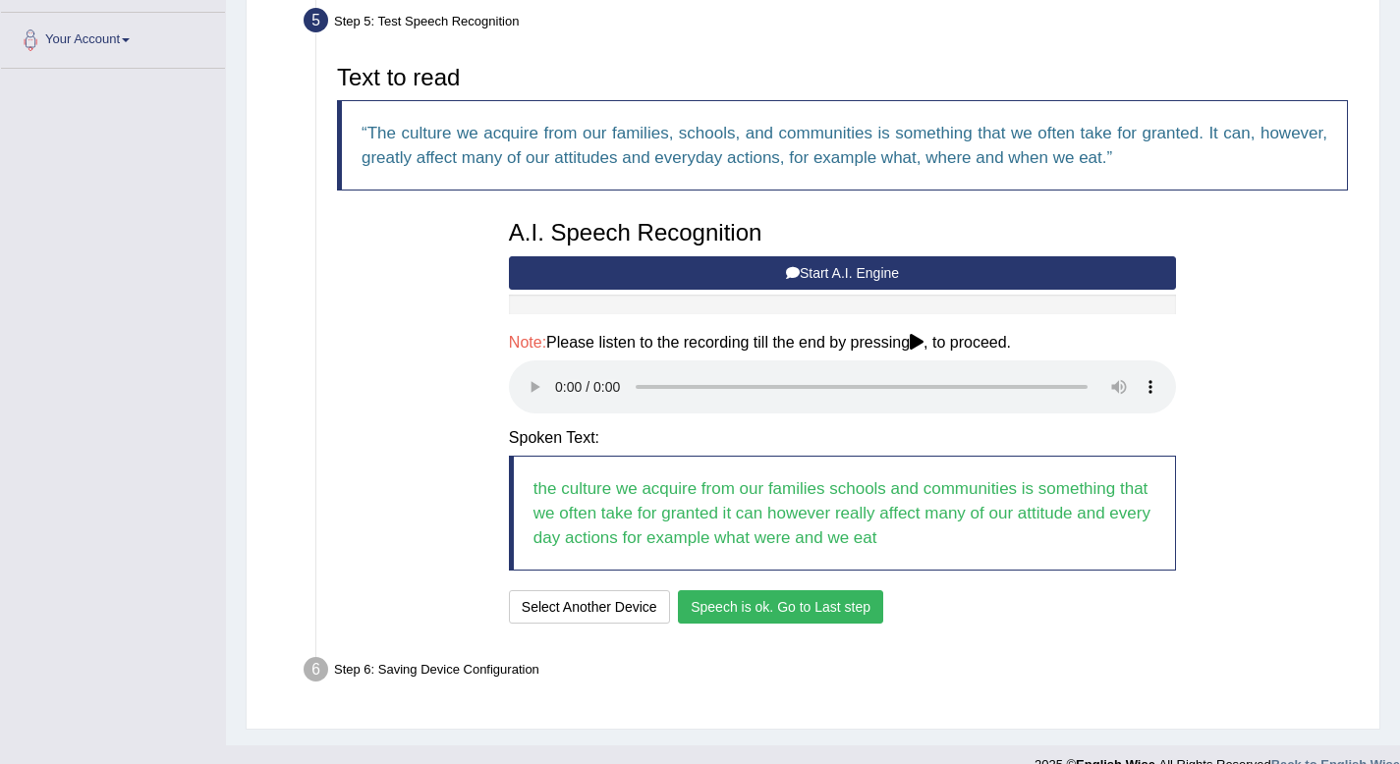
click at [764, 615] on button "Speech is ok. Go to Last step" at bounding box center [780, 606] width 205 height 33
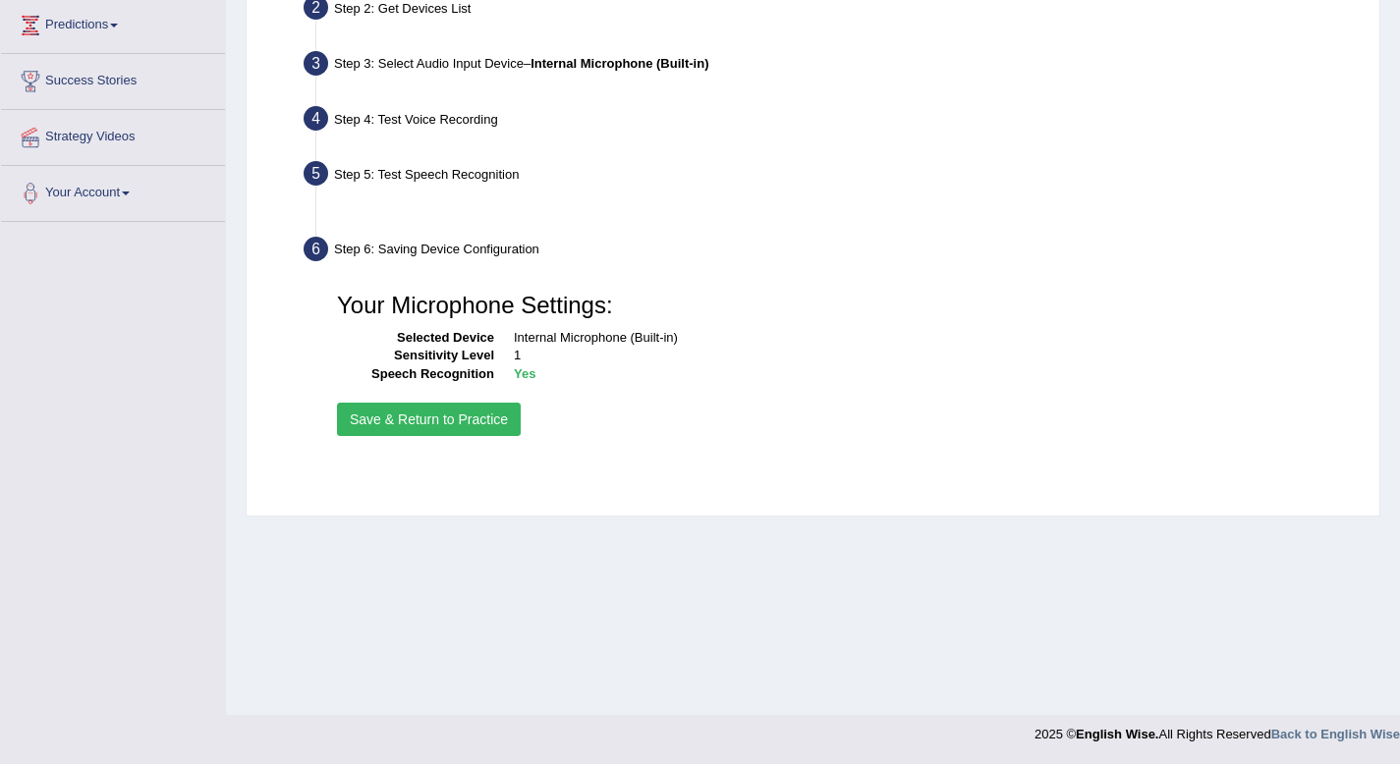
scroll to position [267, 0]
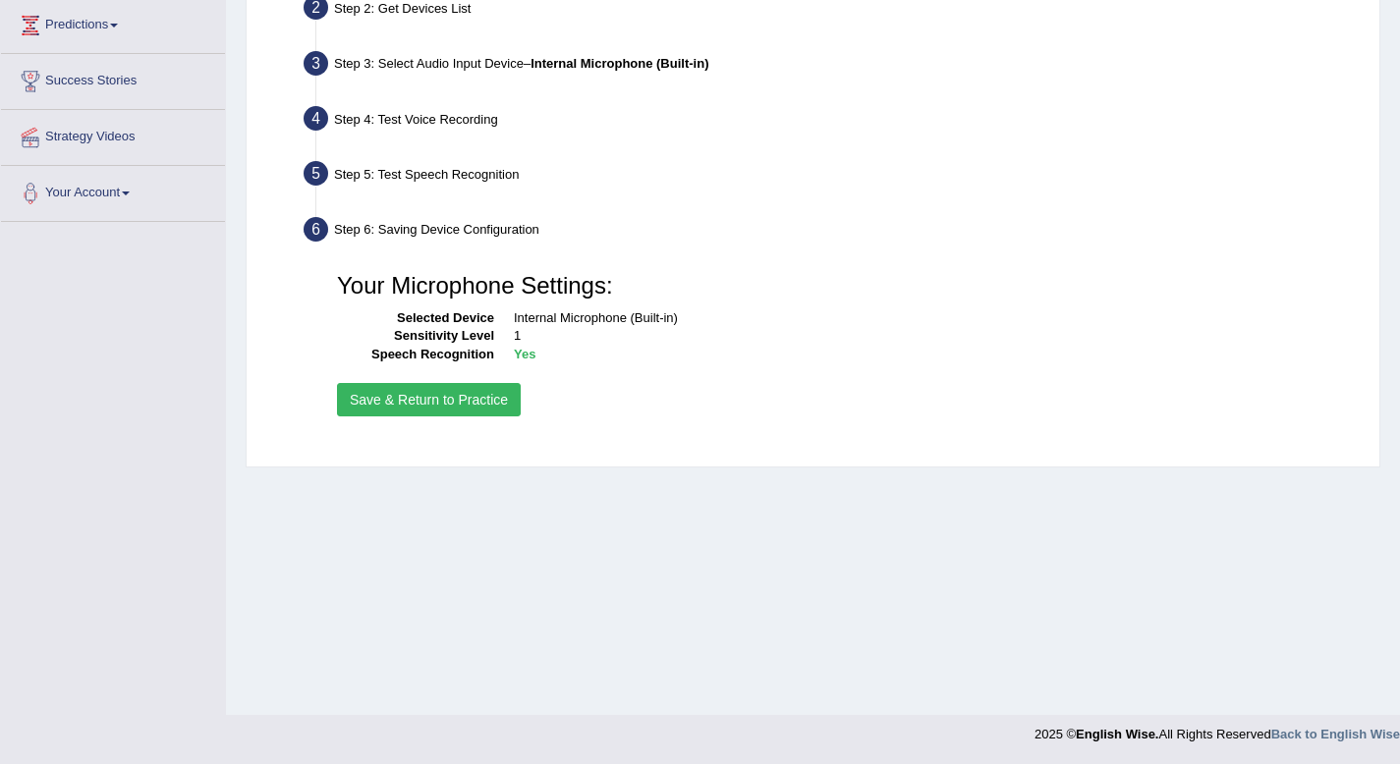
click at [423, 397] on button "Save & Return to Practice" at bounding box center [429, 399] width 184 height 33
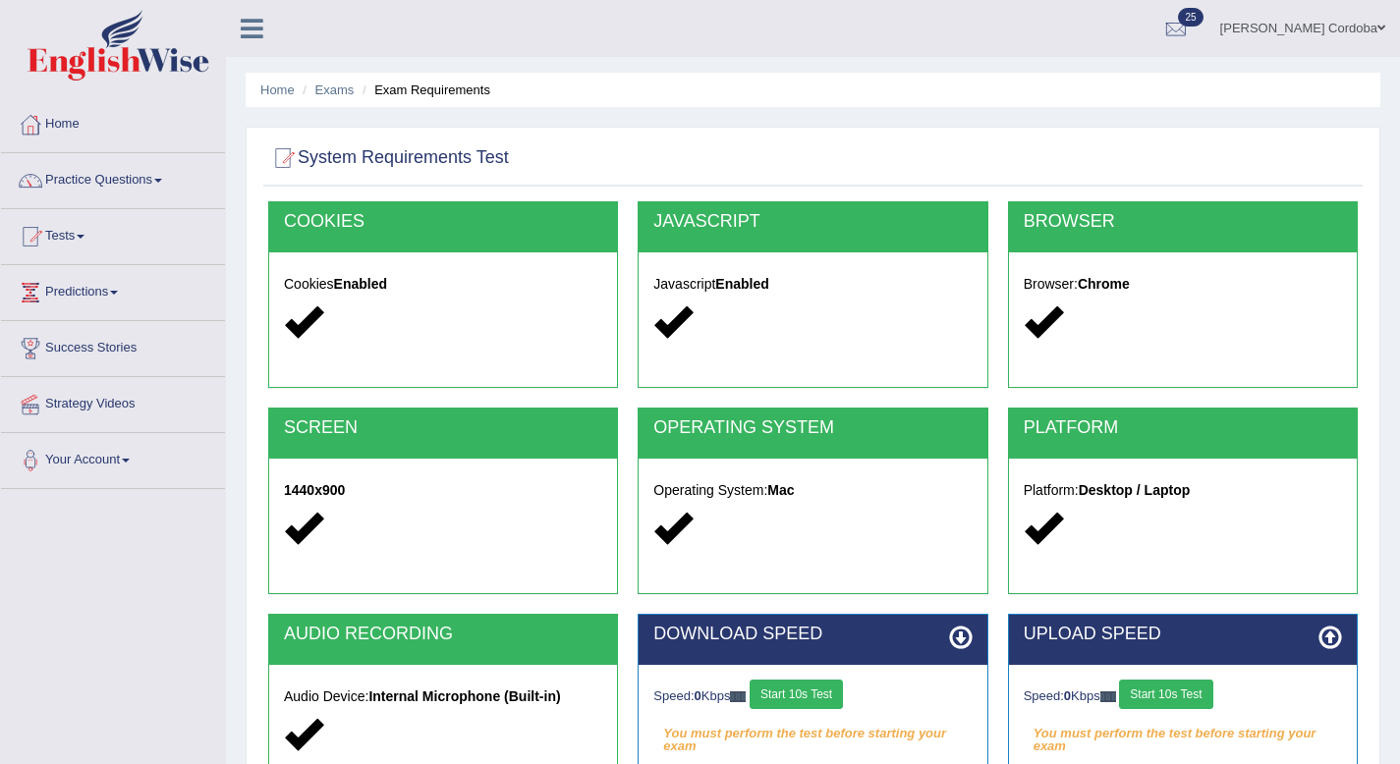
click at [829, 680] on button "Start 10s Test" at bounding box center [795, 694] width 93 height 29
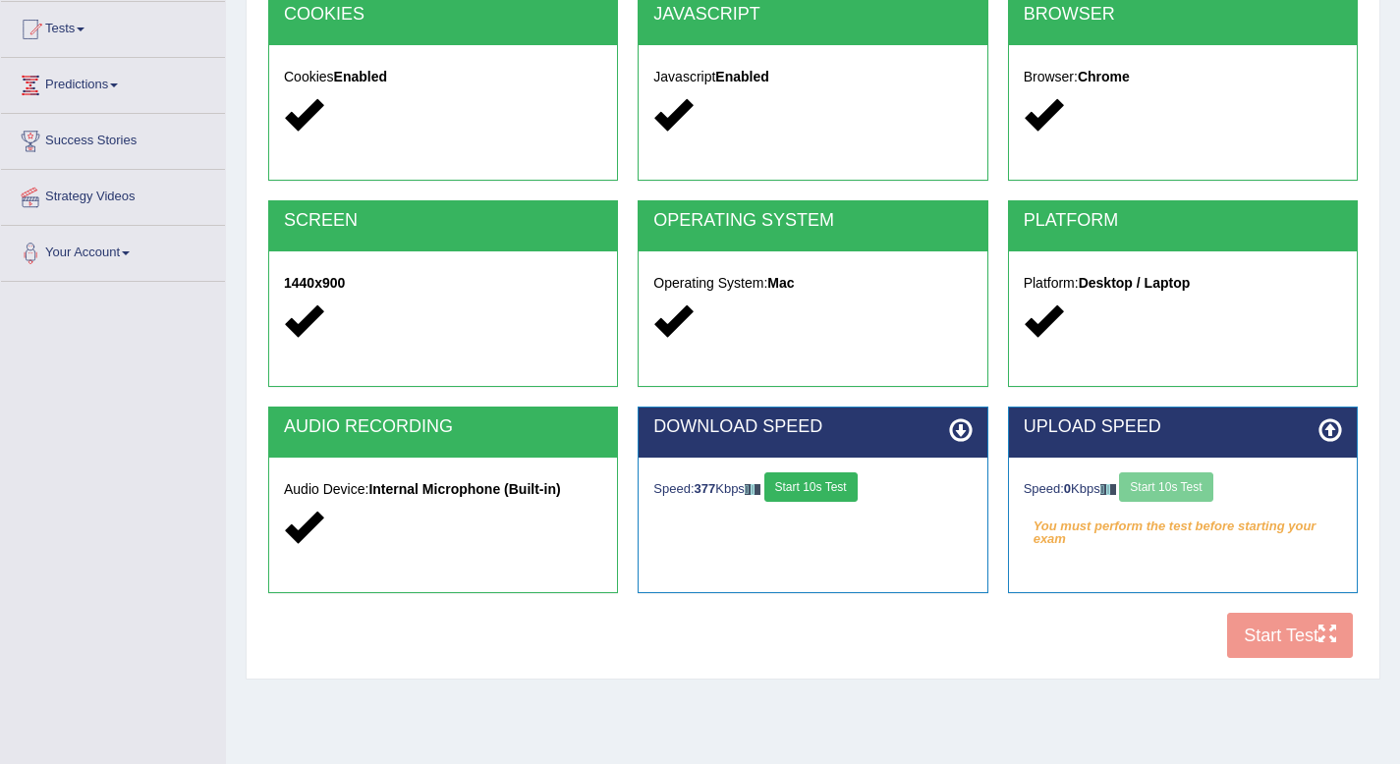
click at [1176, 507] on div "Speed: 0 Kbps Start 10s Test You must perform the test before starting your exam" at bounding box center [1183, 507] width 348 height 98
click at [1186, 497] on div "Speed: 0 Kbps Start 10s Test" at bounding box center [1182, 489] width 318 height 34
click at [1192, 480] on button "Start 10s Test" at bounding box center [1165, 486] width 93 height 29
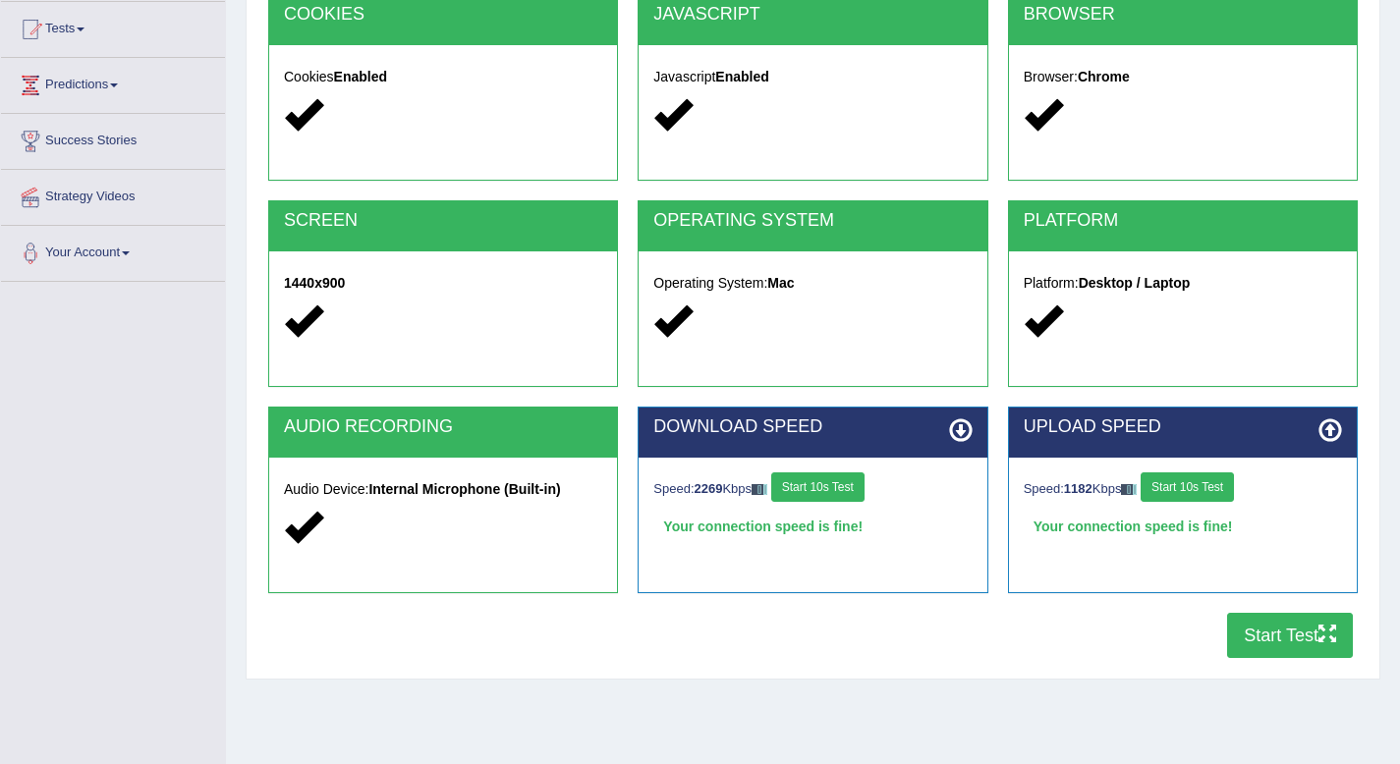
click at [1270, 631] on button "Start Test" at bounding box center [1290, 635] width 126 height 45
